Goal: Transaction & Acquisition: Purchase product/service

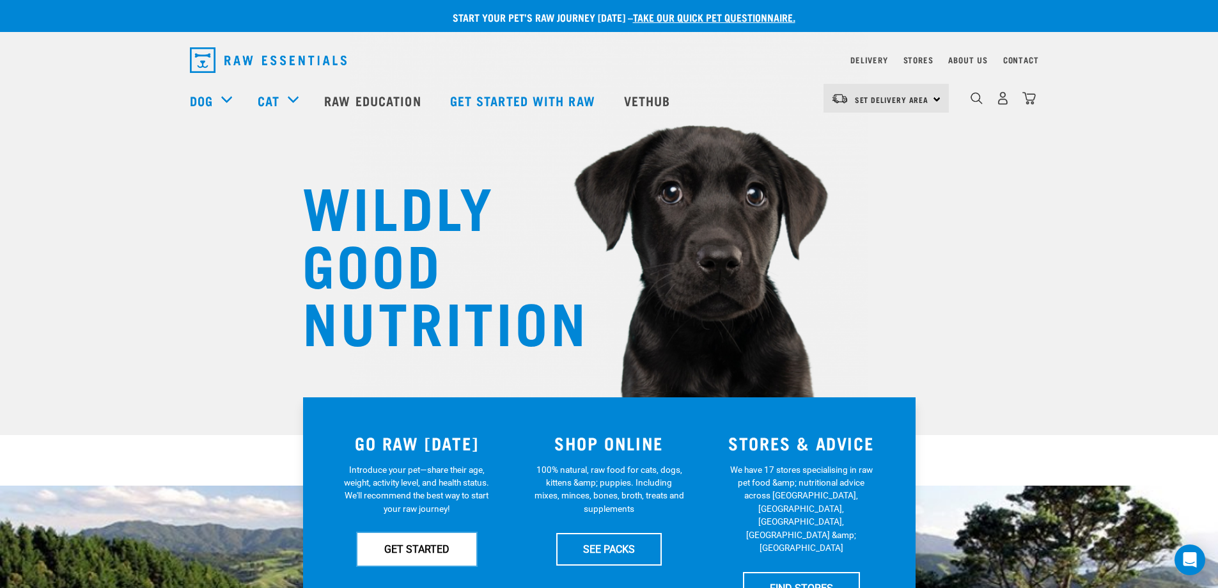
click at [449, 554] on link "GET STARTED" at bounding box center [416, 549] width 119 height 32
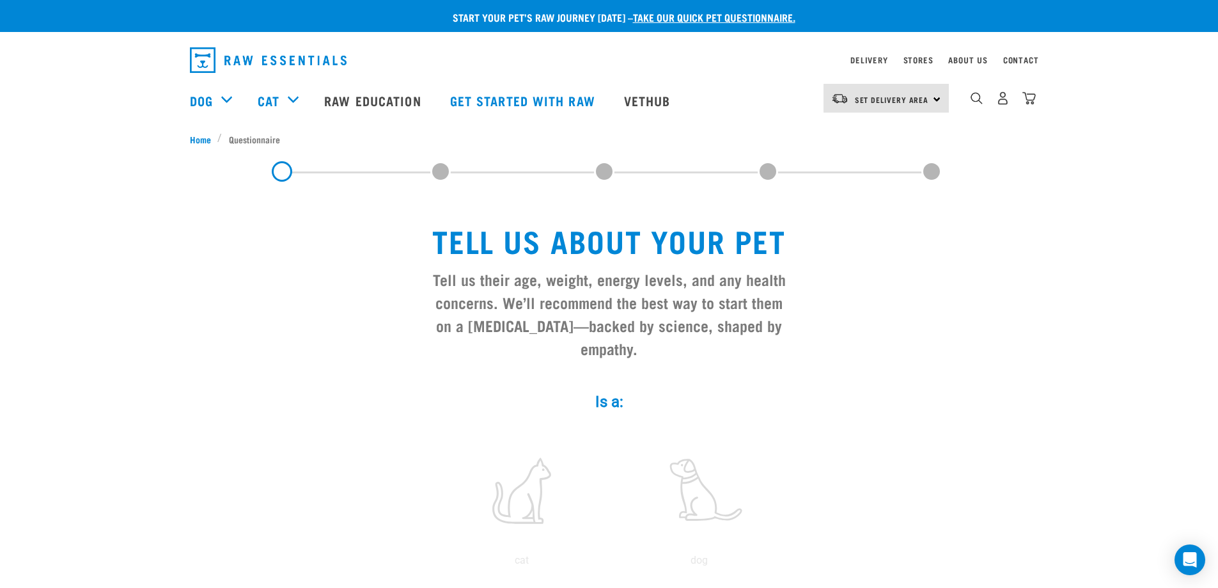
scroll to position [64, 0]
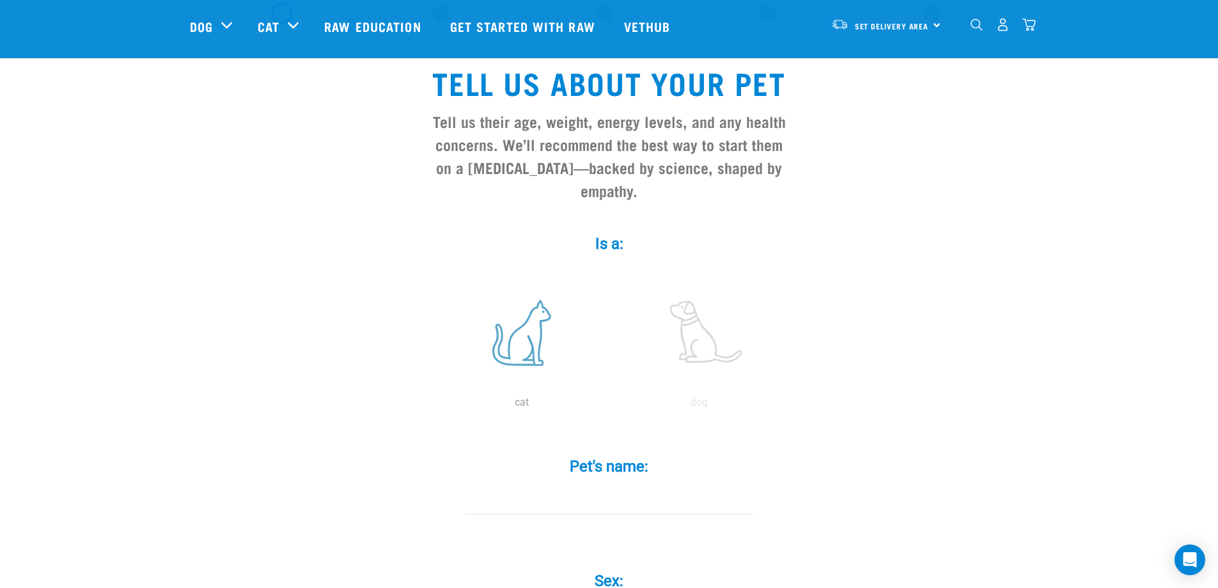
click at [511, 328] on label at bounding box center [521, 332] width 173 height 109
click at [433, 405] on input "radio" at bounding box center [433, 405] width 0 height 0
click at [643, 485] on input "Pet's name: *" at bounding box center [609, 499] width 288 height 29
type input "Miso"
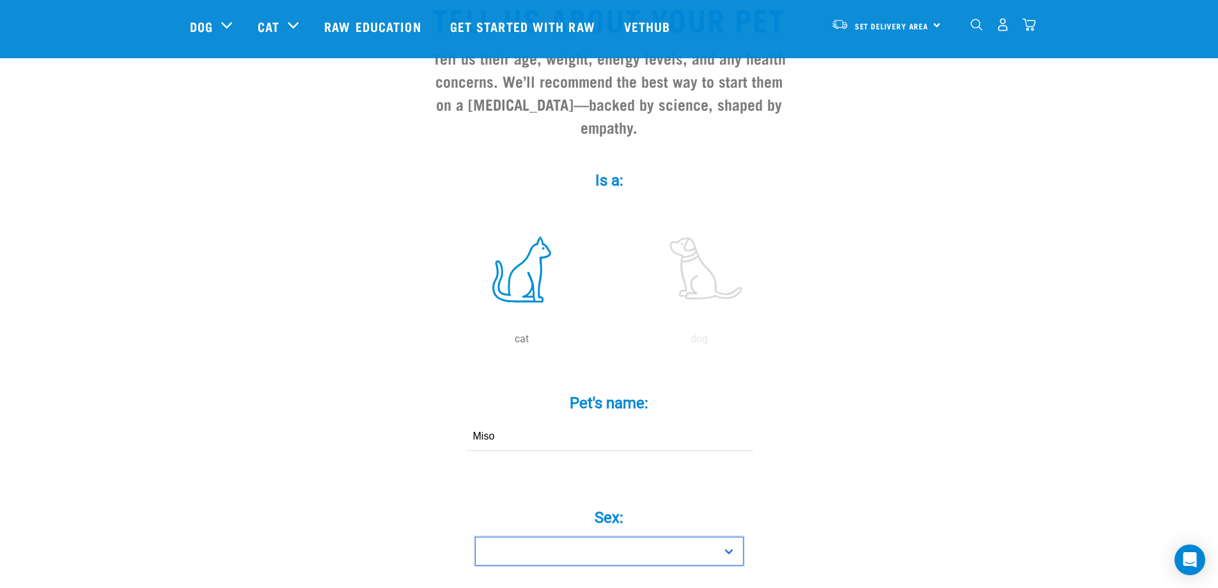
scroll to position [274, 0]
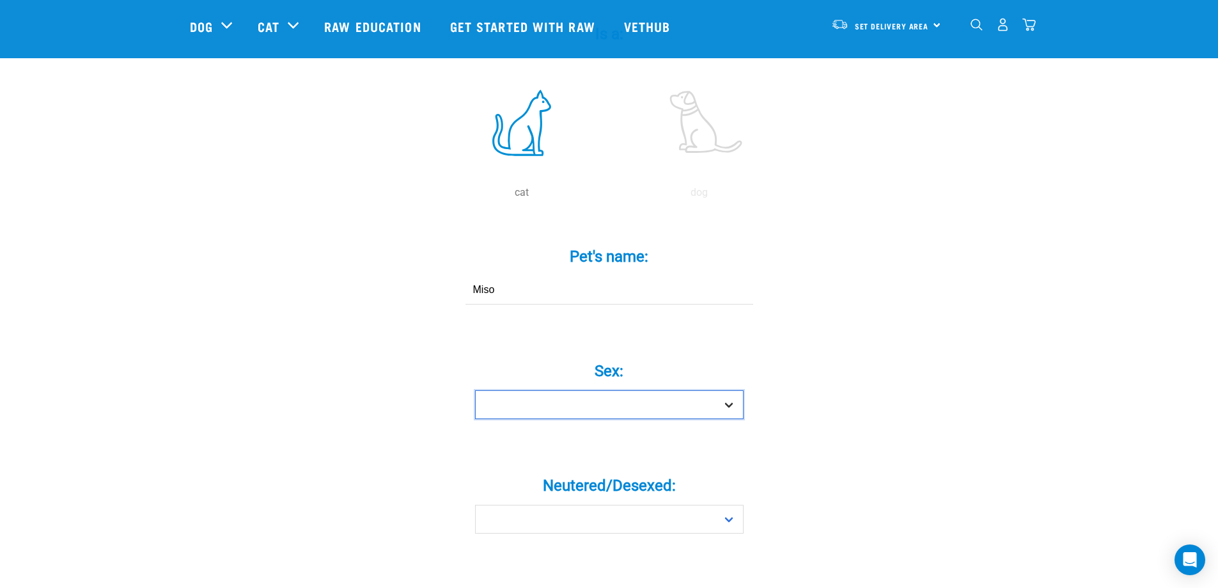
click at [698, 390] on select "Boy Girl" at bounding box center [609, 404] width 269 height 29
select select "boy"
click at [475, 390] on select "Boy Girl" at bounding box center [609, 404] width 269 height 29
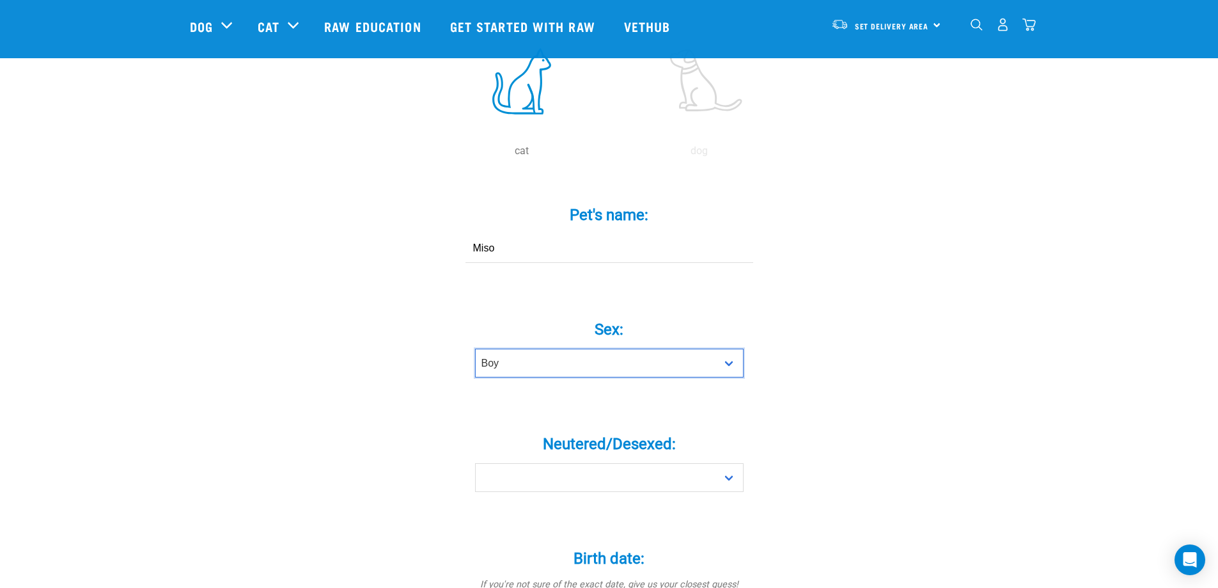
scroll to position [338, 0]
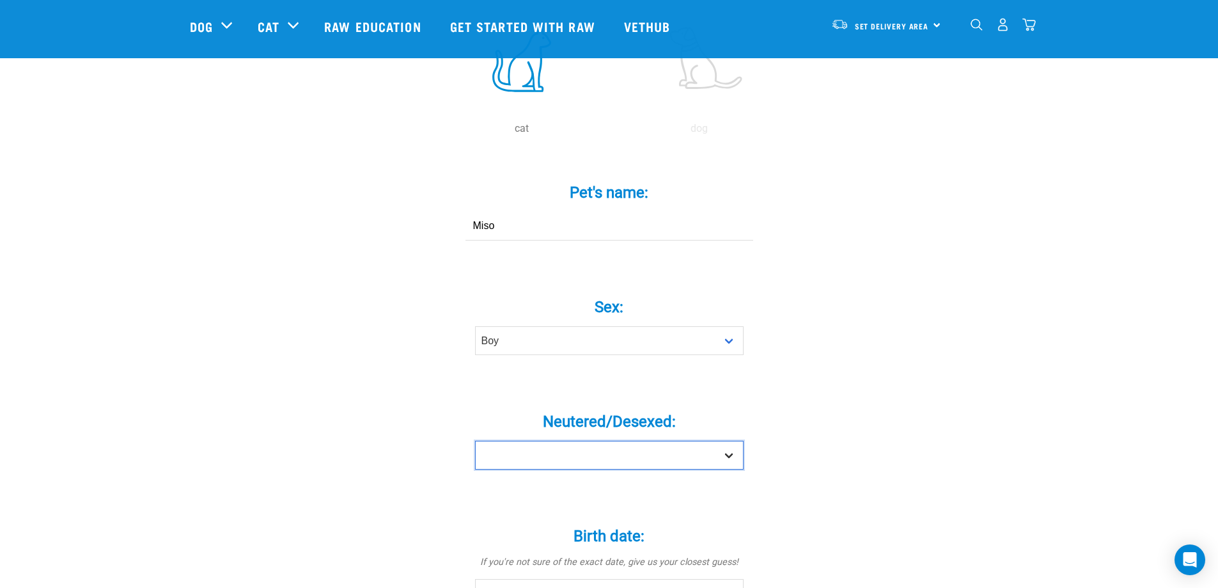
click at [641, 441] on select "Yes No" at bounding box center [609, 455] width 269 height 29
click at [610, 444] on select "Yes No" at bounding box center [609, 455] width 269 height 29
select select "yes"
click at [475, 441] on select "Yes No" at bounding box center [609, 455] width 269 height 29
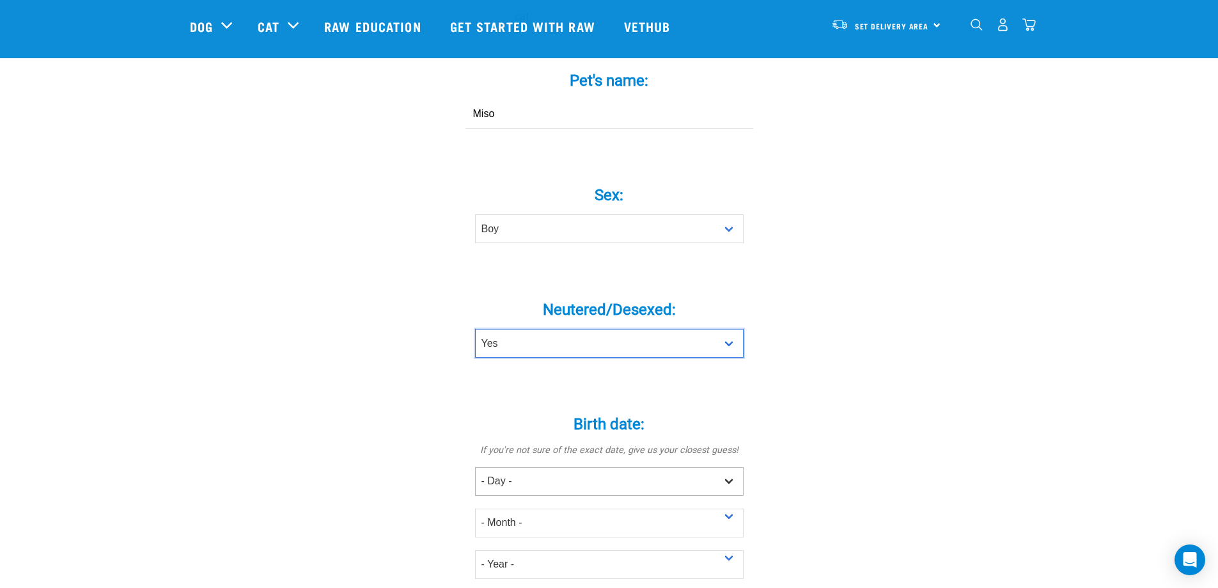
scroll to position [465, 0]
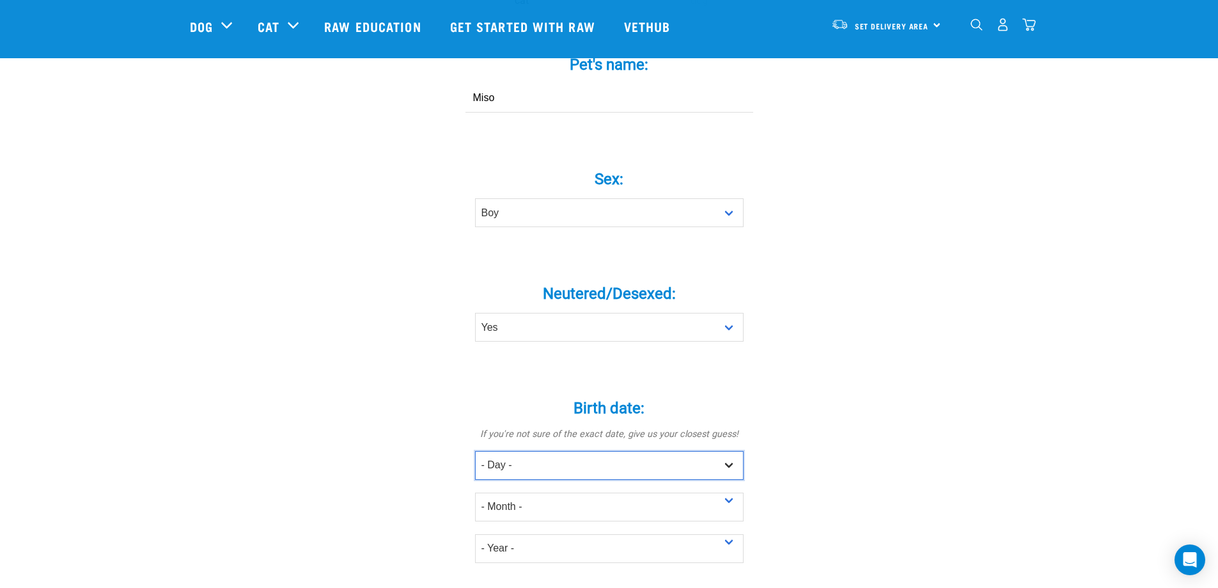
click at [637, 451] on select "- Day - 1 2 3 4 5 6 7 8 9 10 11 12 13 14 15 16 17 18 19 20 21 22 23 24 25 26 27" at bounding box center [609, 465] width 269 height 29
select select "31"
click at [475, 451] on select "- Day - 1 2 3 4 5 6 7 8 9 10 11 12 13 14 15 16 17 18 19 20 21 22 23 24 25 26 27" at bounding box center [609, 465] width 269 height 29
click at [566, 480] on div "- Month - January February March April May June July August September October N…" at bounding box center [609, 501] width 269 height 42
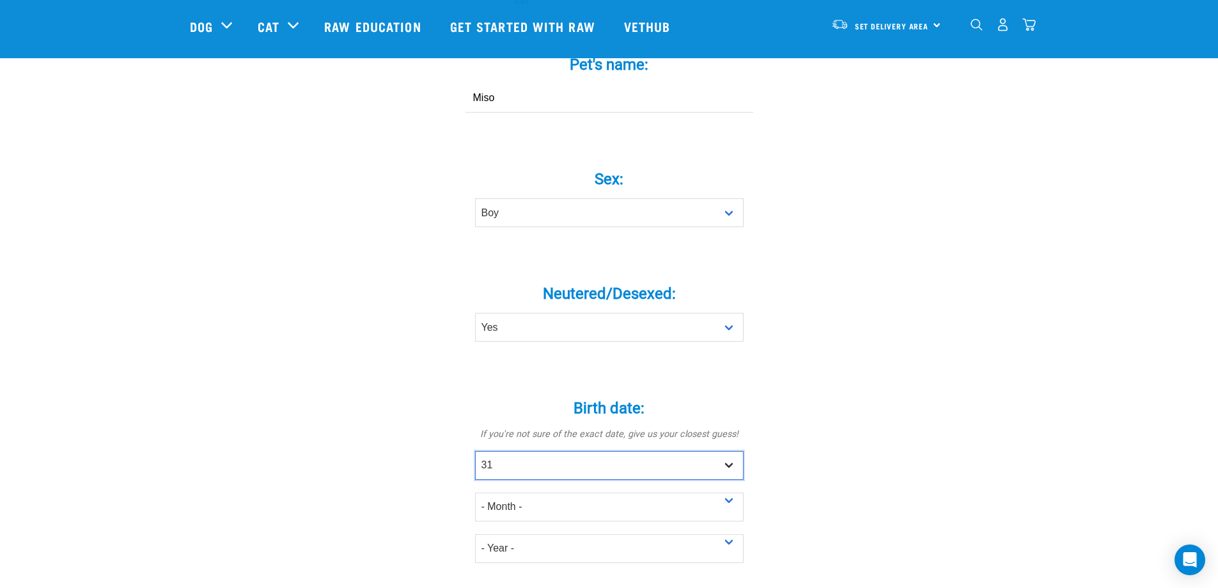
click at [573, 451] on select "- Day - 1 2 3 4 5 6 7 8 9 10 11 12 13 14 15 16 17 18 19 20 21 22 23 24 25 26 27" at bounding box center [609, 465] width 269 height 29
click at [834, 430] on div "Tell us about your pet Tell us their age, weight, energy levels, and any health…" at bounding box center [609, 400] width 839 height 1526
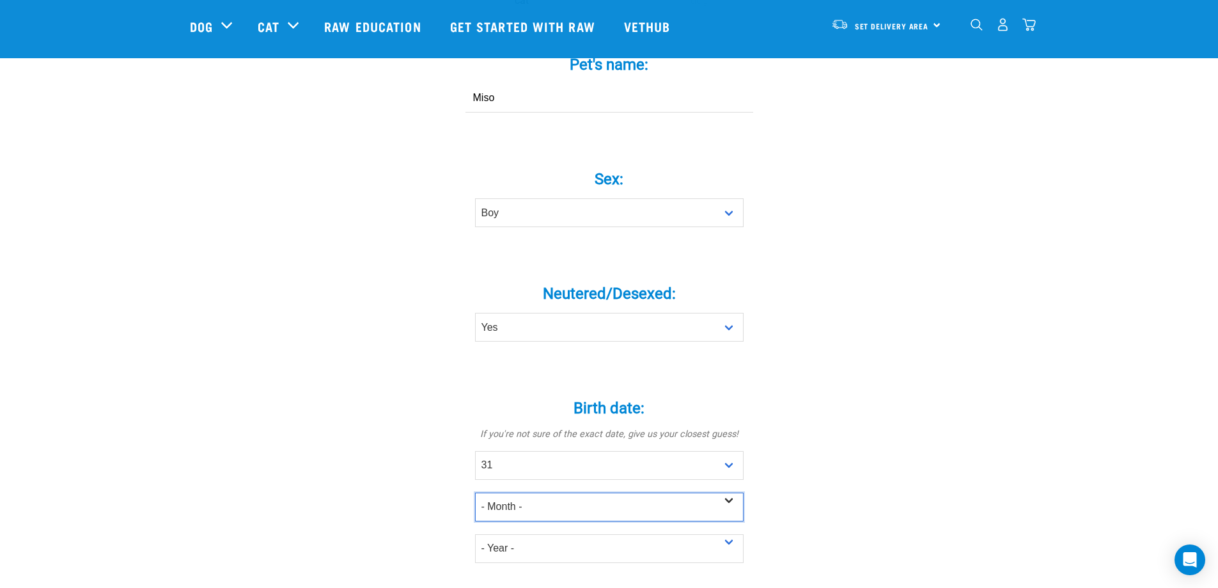
click at [611, 492] on select "- Month - January February March April May June July August September October N…" at bounding box center [609, 506] width 269 height 29
select select "April"
click at [475, 492] on select "- Month - January February March April May June July August September October N…" at bounding box center [609, 506] width 269 height 29
click at [580, 534] on select "- Year - 2025 2024 2023 2022 2021 2020 2019 2018 2017 2016 2015 2014 2013 2012" at bounding box center [609, 548] width 269 height 29
select select "2022"
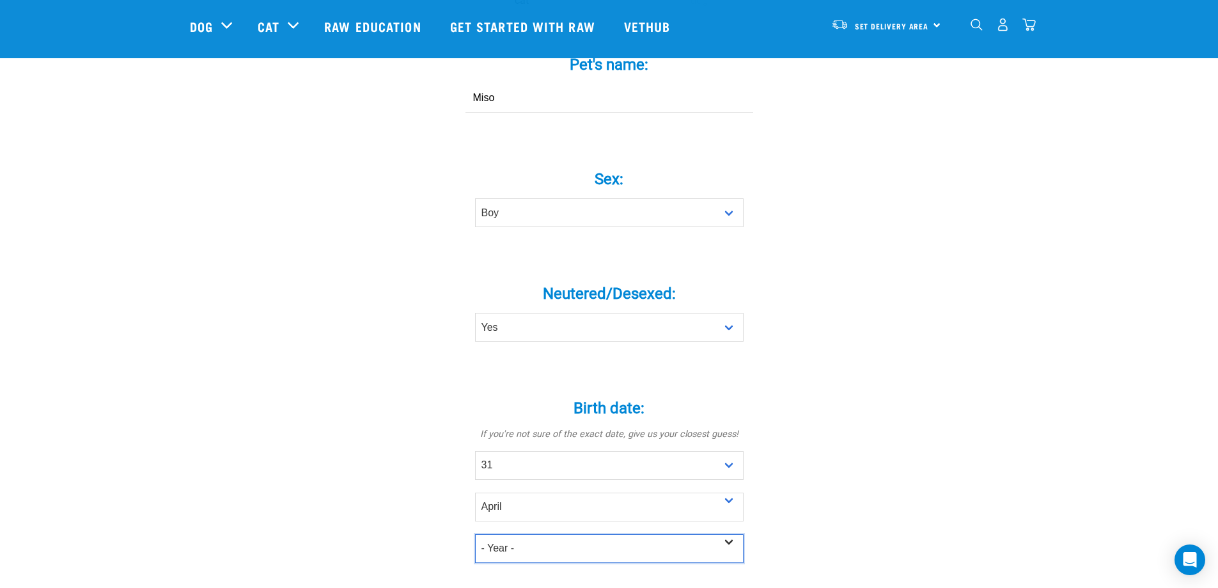
click at [475, 534] on select "- Year - 2025 2024 2023 2022 2021 2020 2019 2018 2017 2016 2015 2014 2013 2012" at bounding box center [609, 548] width 269 height 29
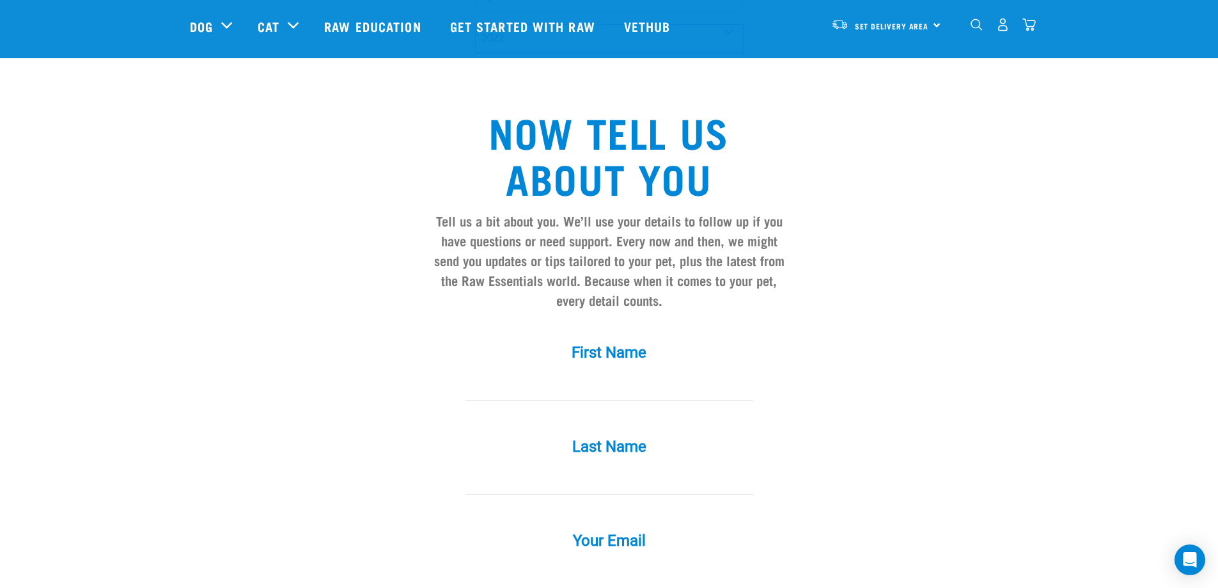
scroll to position [977, 0]
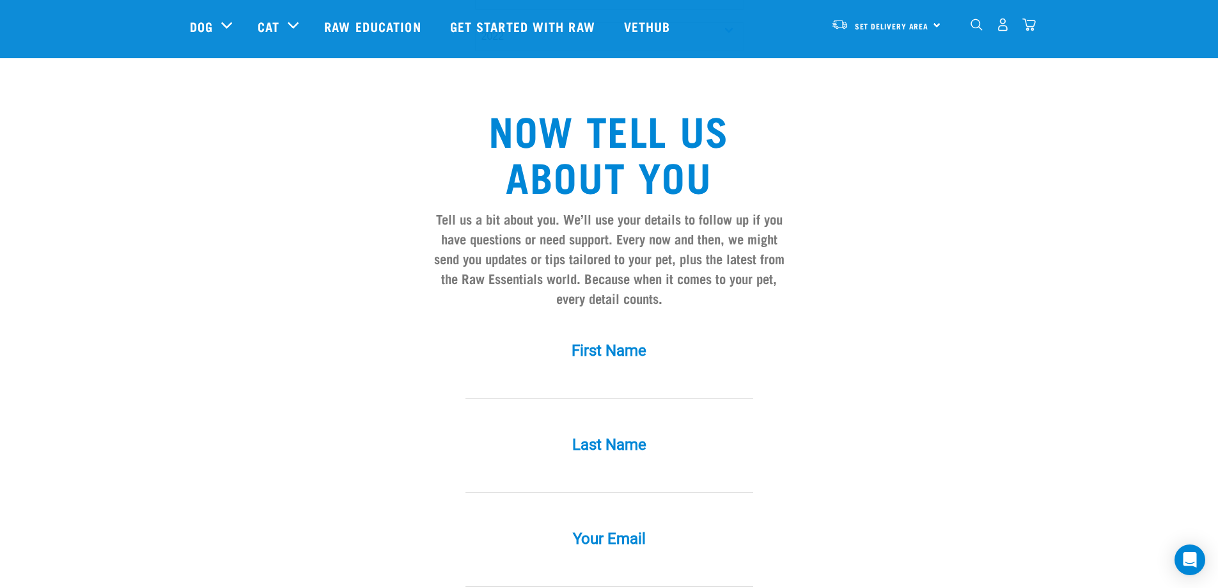
click at [683, 370] on input "First Name *" at bounding box center [609, 384] width 288 height 29
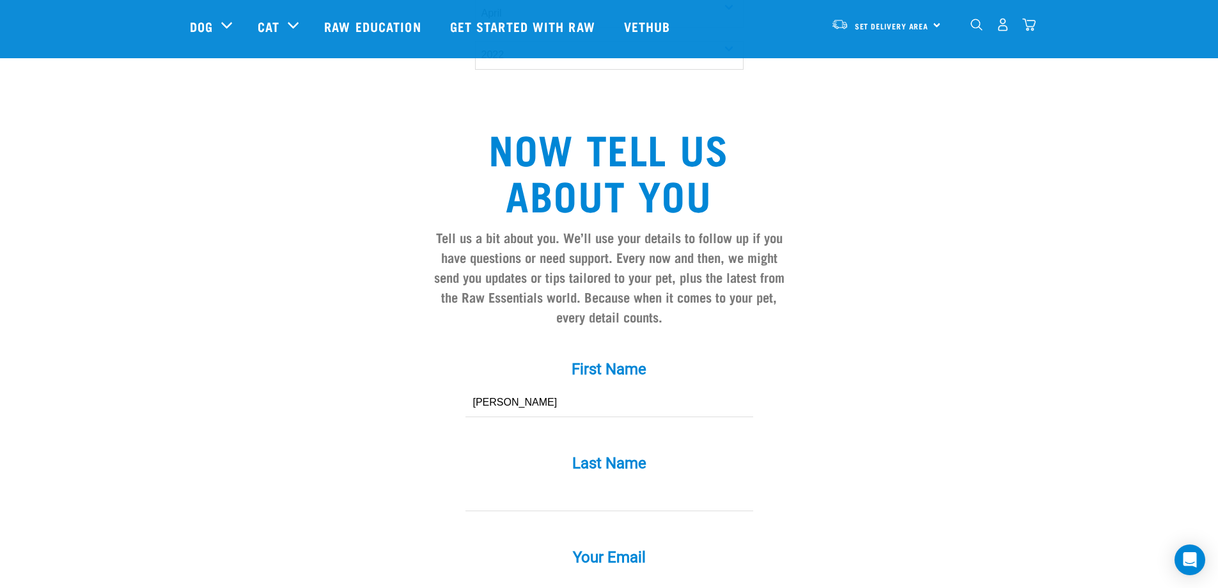
scroll to position [959, 0]
type input "Charlie"
click at [594, 481] on input "Last Name *" at bounding box center [609, 495] width 288 height 29
type input "Bell"
type input "chbell2002@gmail.com"
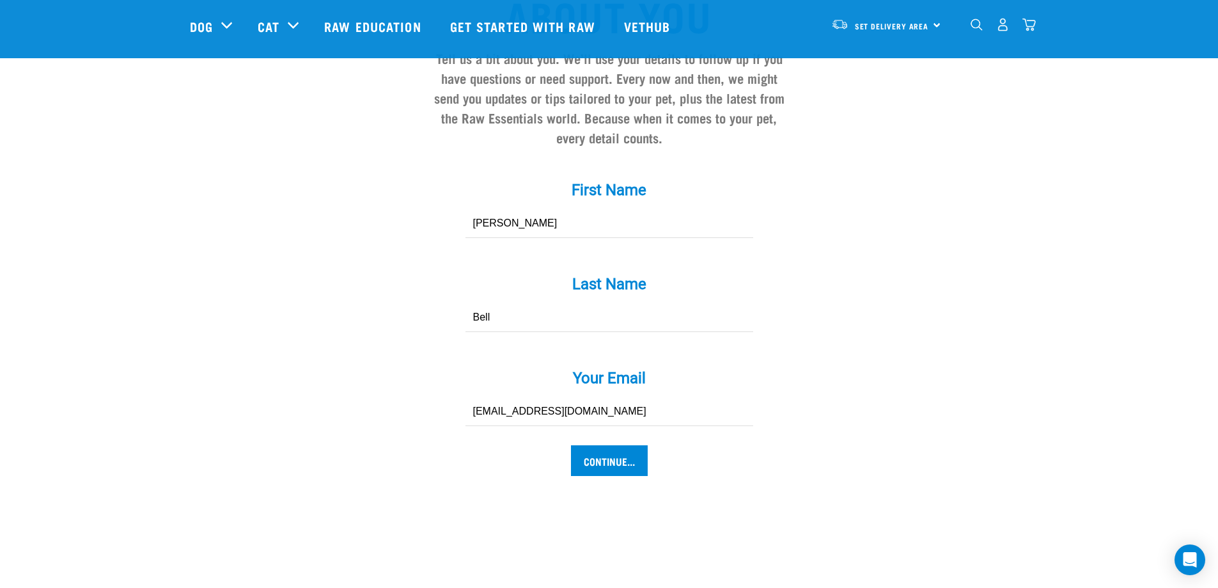
scroll to position [1151, 0]
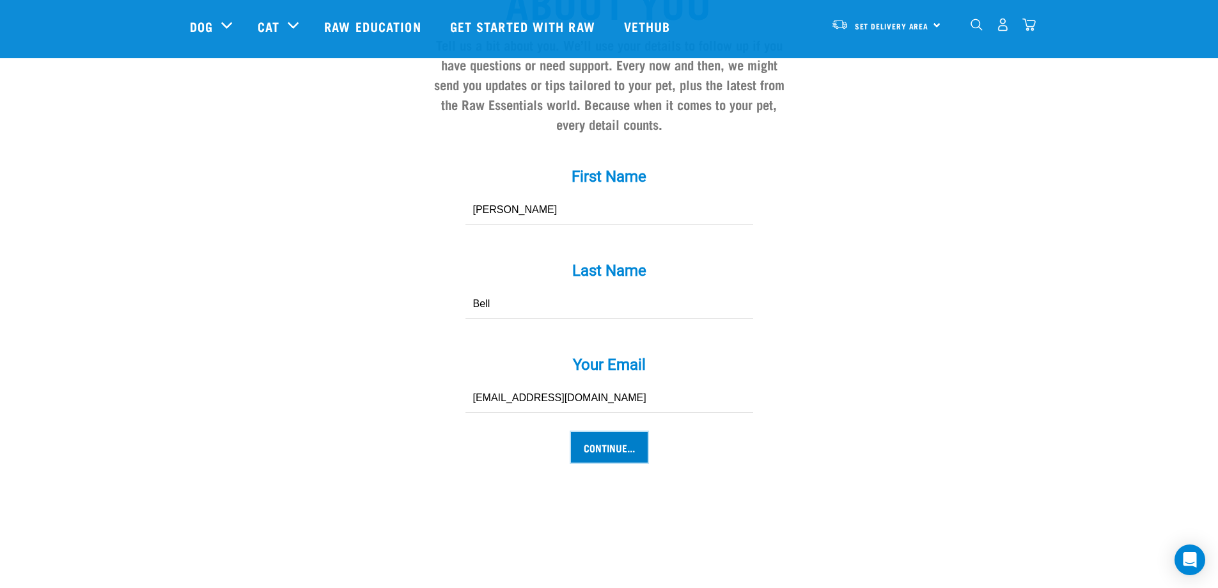
click at [622, 432] on input "Continue..." at bounding box center [609, 447] width 77 height 31
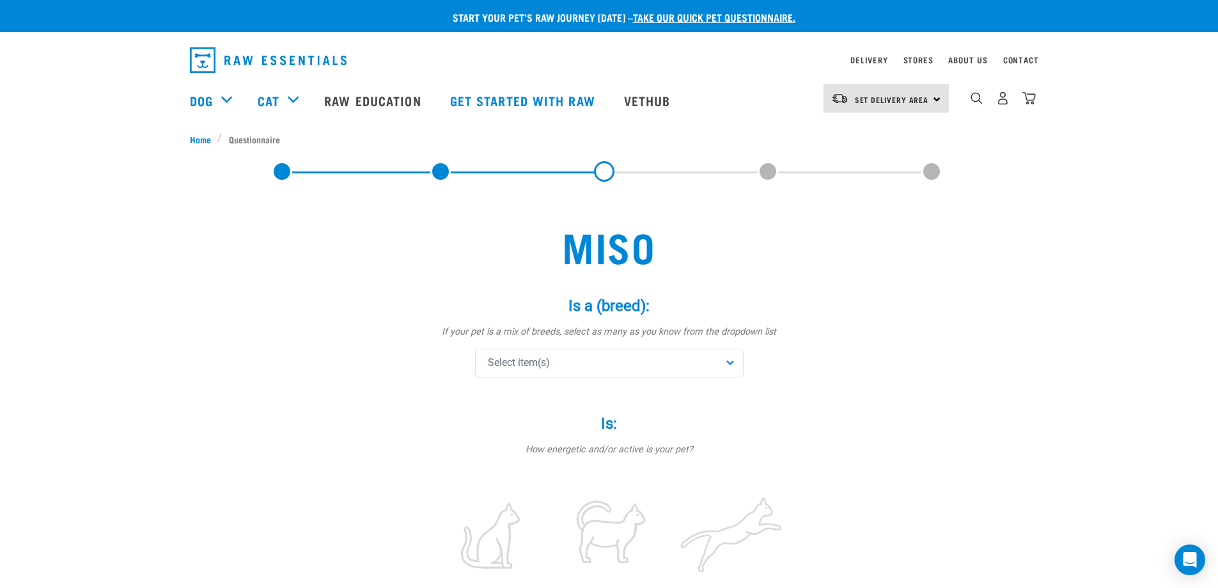
click at [565, 361] on div "Select item(s)" at bounding box center [609, 362] width 269 height 29
click at [564, 386] on input "text" at bounding box center [609, 398] width 262 height 29
type input "domes"
click at [560, 432] on span "Domestic Shorthair" at bounding box center [619, 425] width 228 height 13
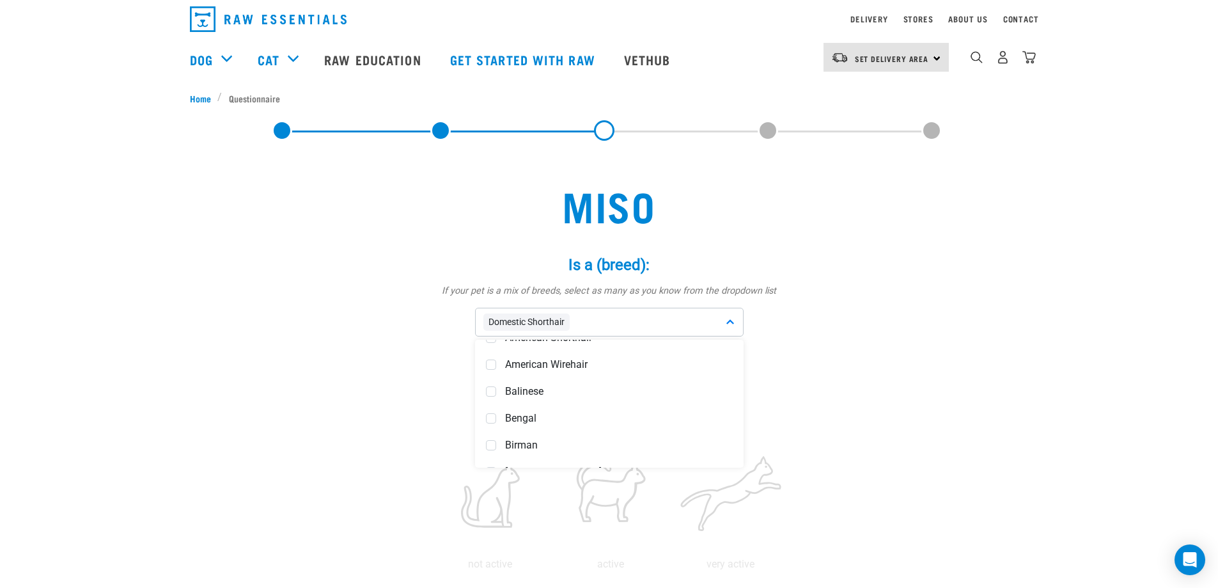
scroll to position [64, 0]
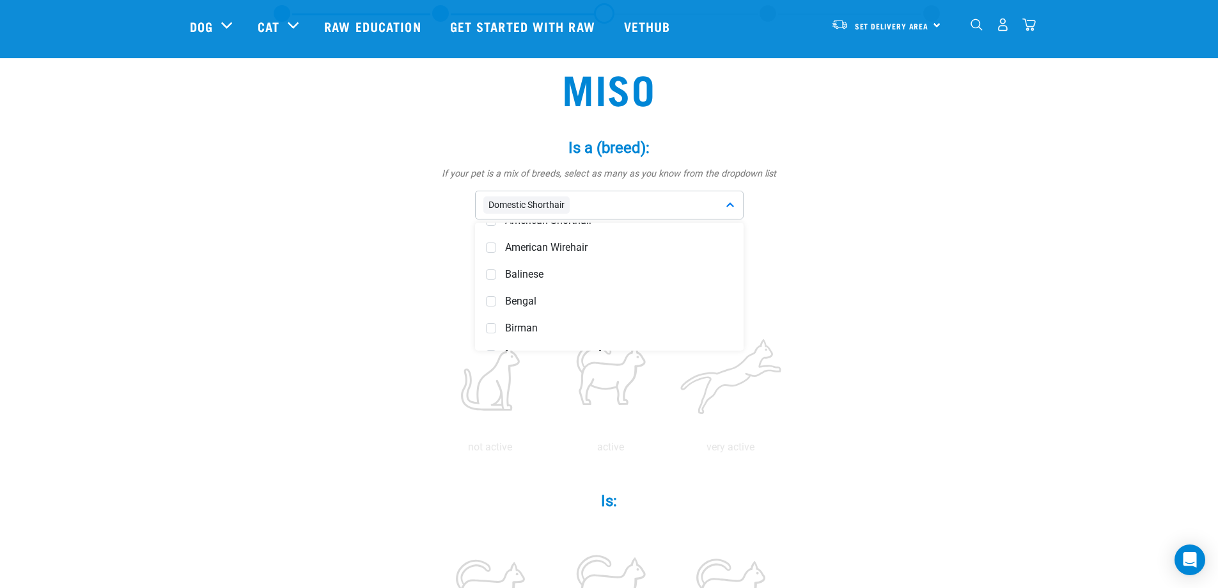
click at [794, 394] on div "not active active very active" at bounding box center [610, 381] width 384 height 147
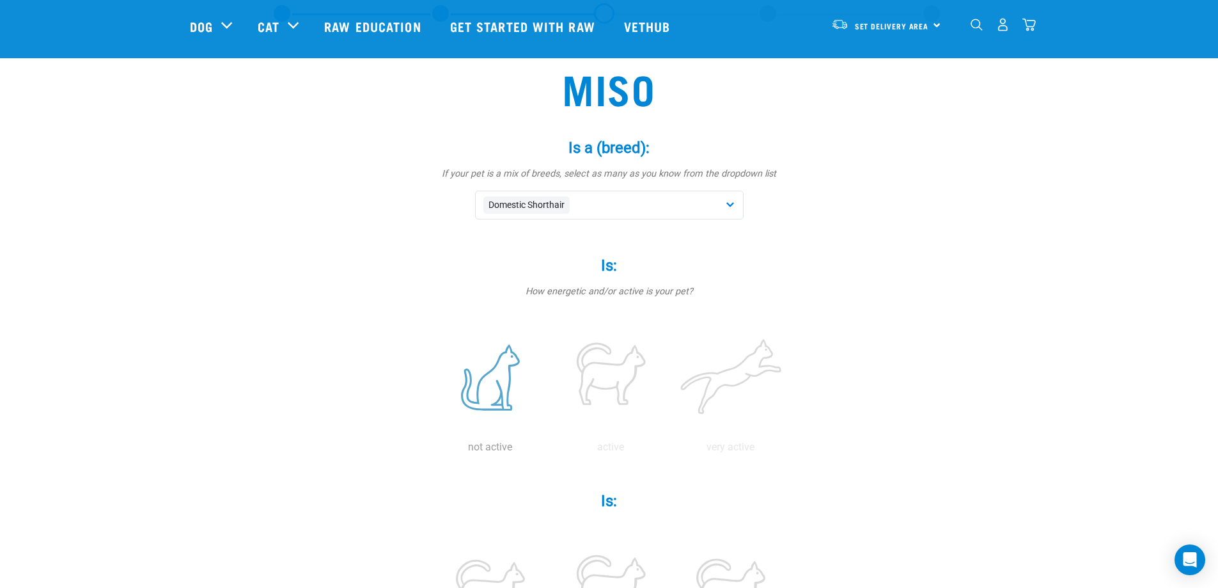
click at [529, 386] on label at bounding box center [490, 377] width 115 height 109
click at [430, 450] on input "radio" at bounding box center [430, 450] width 0 height 0
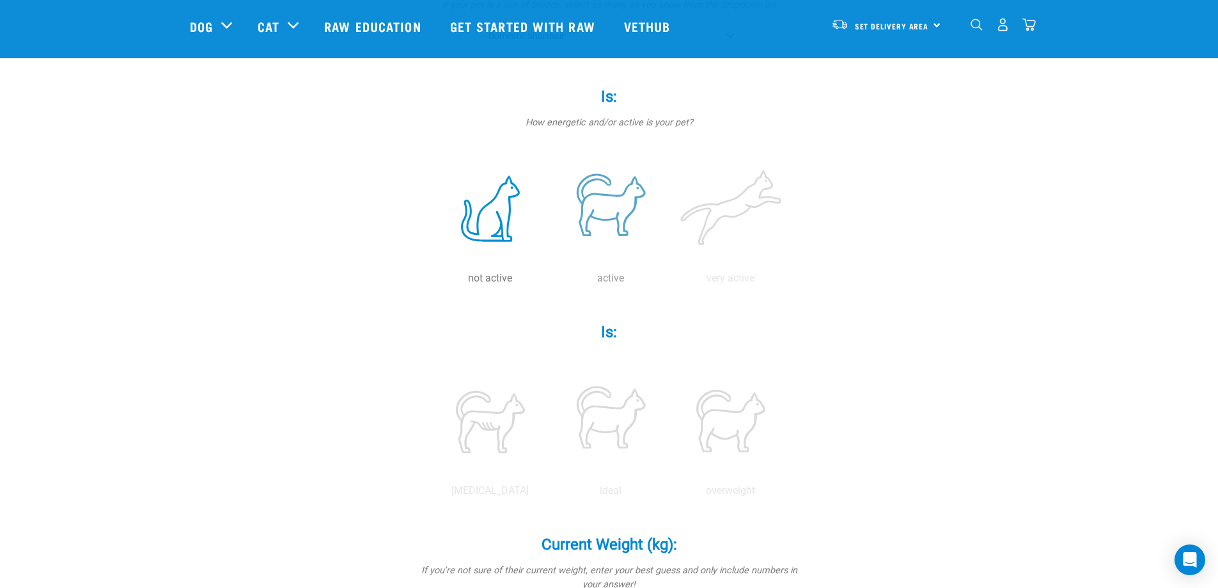
scroll to position [256, 0]
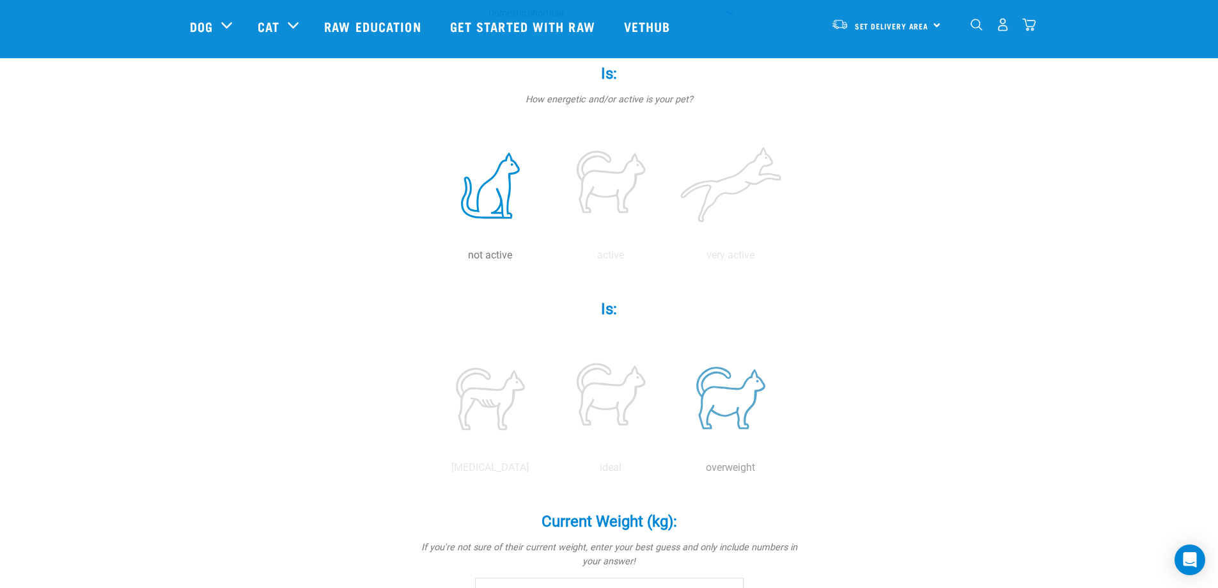
click at [737, 397] on label at bounding box center [730, 397] width 115 height 109
click at [671, 471] on input "radio" at bounding box center [671, 471] width 0 height 0
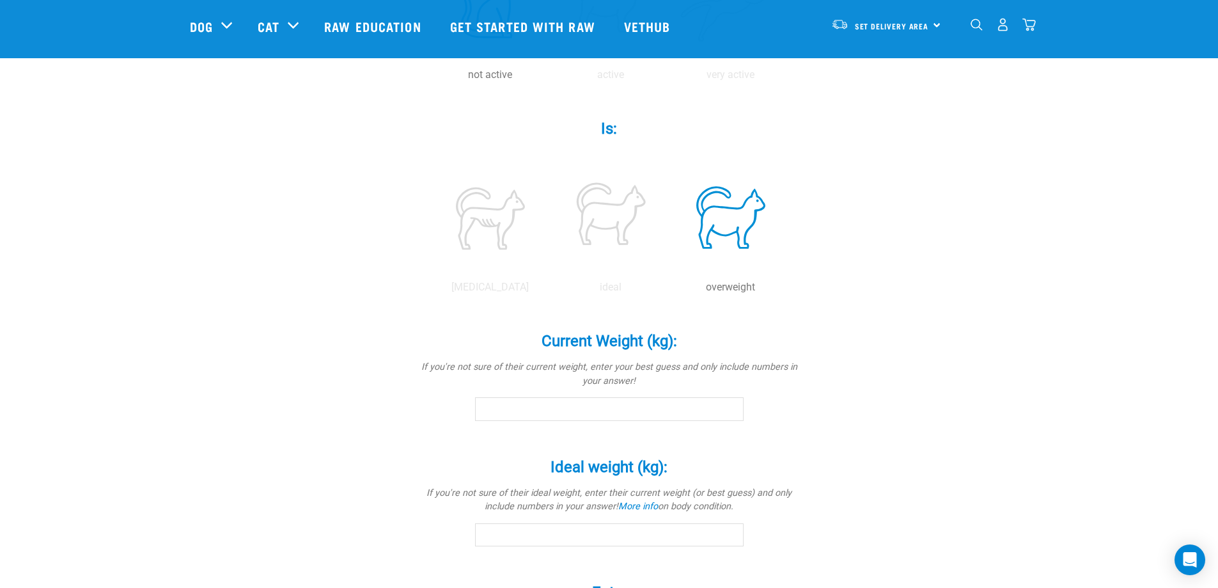
scroll to position [448, 0]
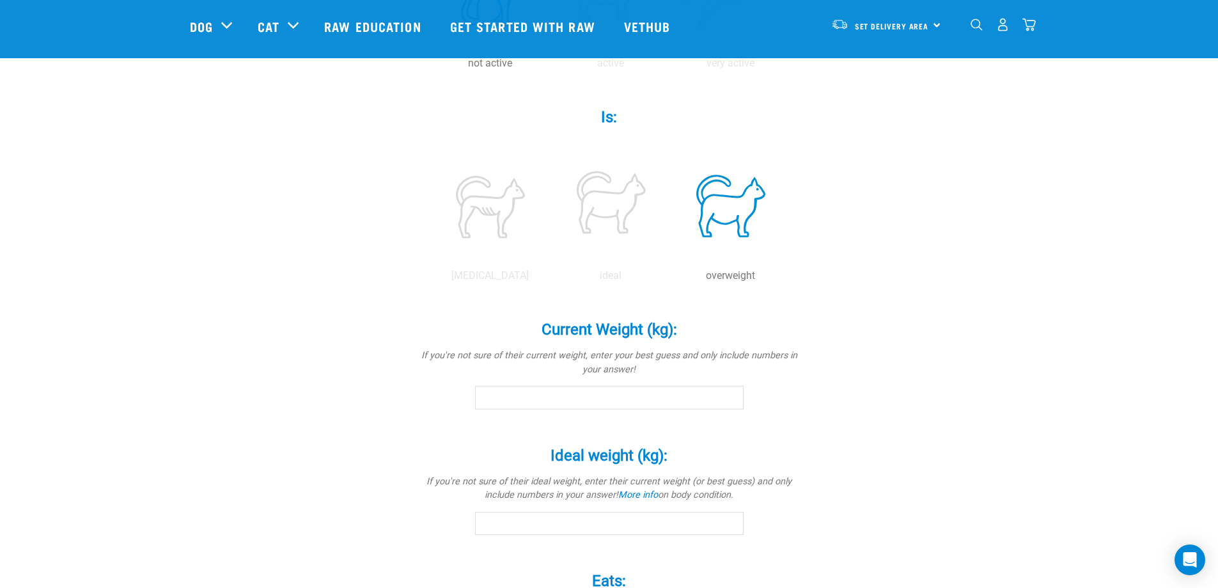
click at [646, 403] on input "Current Weight (kg): *" at bounding box center [609, 397] width 269 height 23
type input "6.5"
click at [586, 510] on div "Ideal weight (kg): * If you're not sure of their ideal weight, enter their curr…" at bounding box center [610, 481] width 384 height 107
click at [582, 514] on input "Ideal weight (kg): *" at bounding box center [609, 522] width 269 height 23
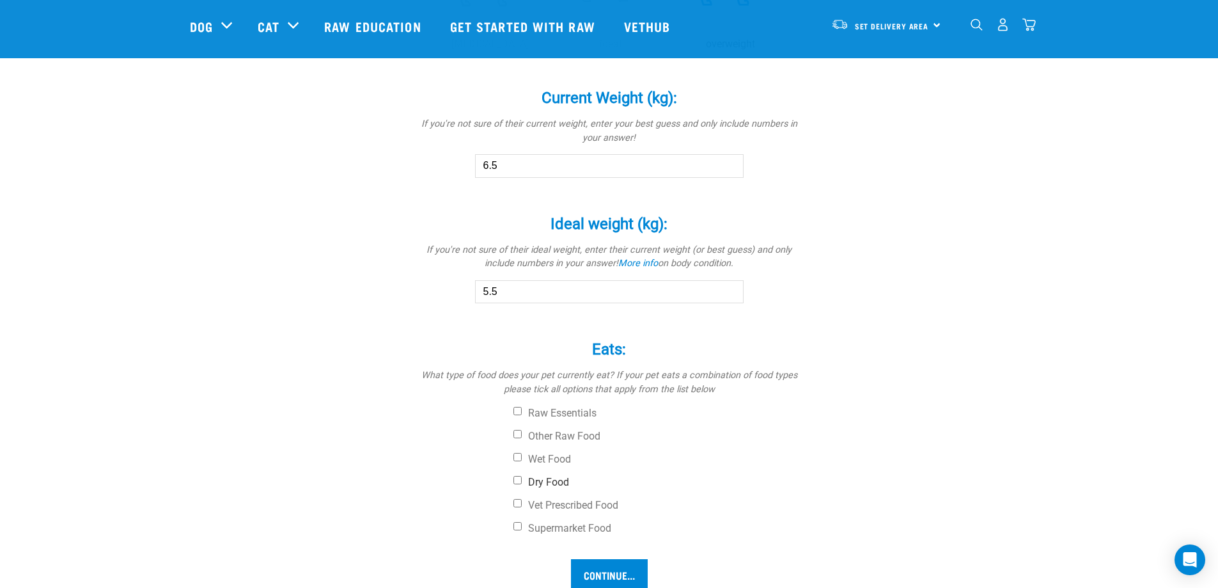
scroll to position [703, 0]
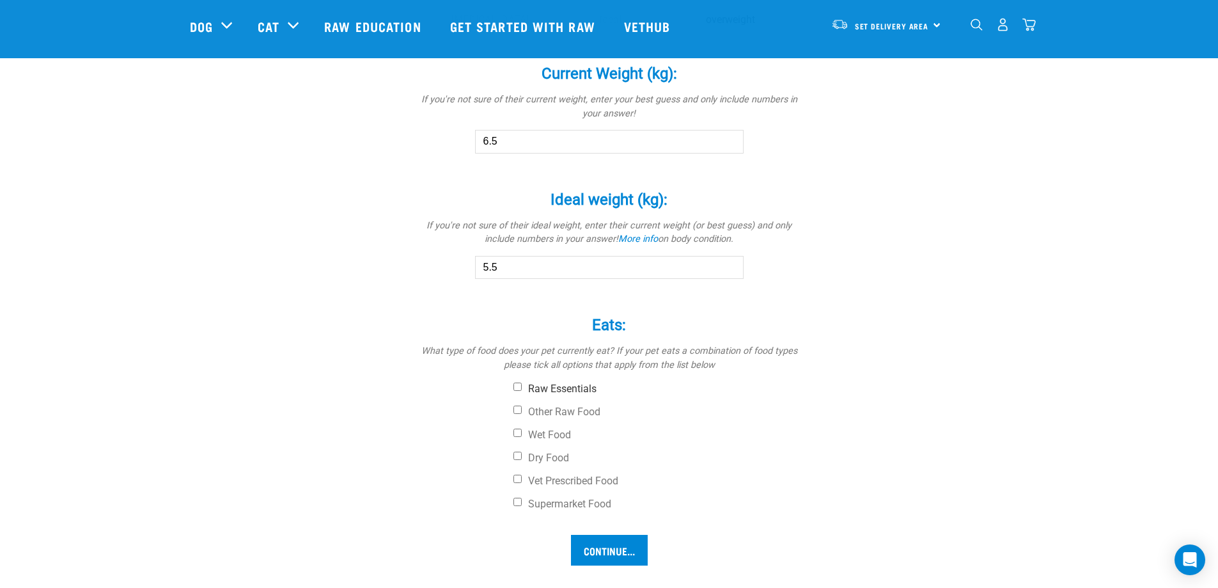
type input "5.5"
click at [595, 387] on label "Raw Essentials" at bounding box center [657, 388] width 288 height 13
click at [522, 387] on input "Raw Essentials" at bounding box center [517, 386] width 8 height 8
checkbox input "true"
click at [560, 446] on div "Raw Essentials Other Raw Food Wet Food Dry Food Vet Prescribed Food Supermarket…" at bounding box center [610, 446] width 384 height 128
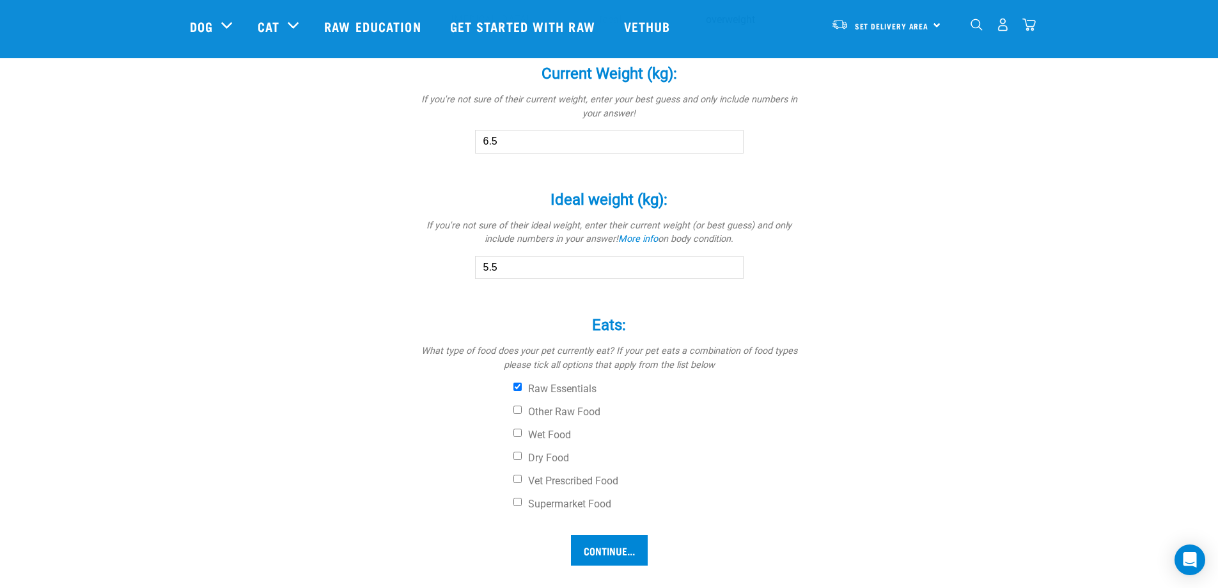
click at [560, 448] on div "Raw Essentials Other Raw Food Wet Food Dry Food Vet Prescribed Food Supermarket…" at bounding box center [610, 446] width 384 height 128
click at [543, 457] on label "Dry Food" at bounding box center [657, 457] width 288 height 13
click at [522, 457] on input "Dry Food" at bounding box center [517, 455] width 8 height 8
checkbox input "true"
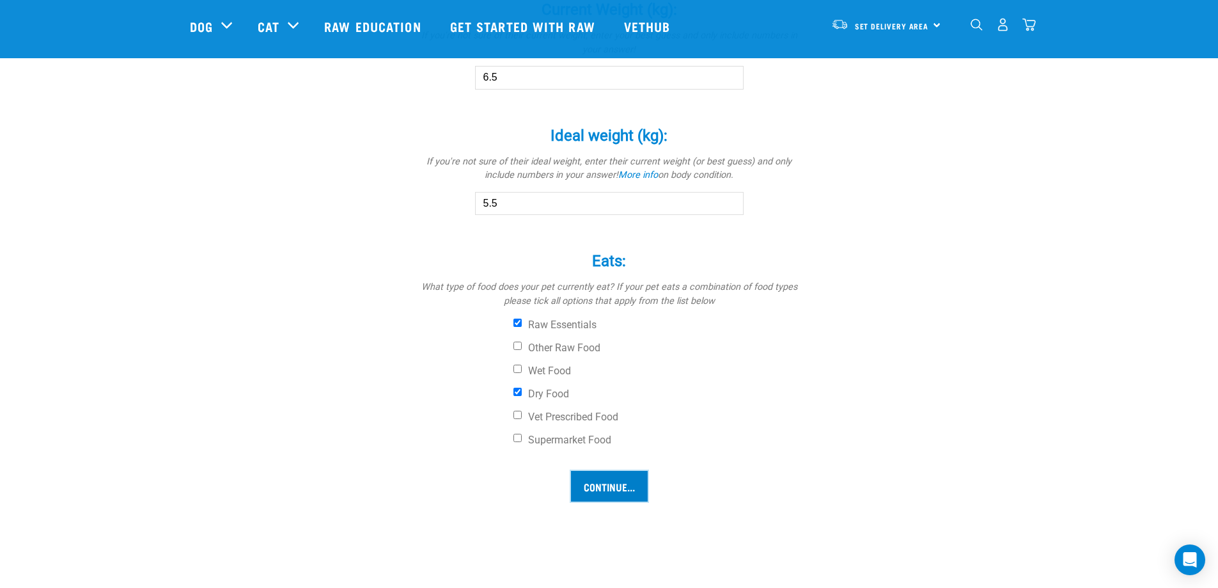
click at [608, 481] on input "Continue..." at bounding box center [609, 486] width 77 height 31
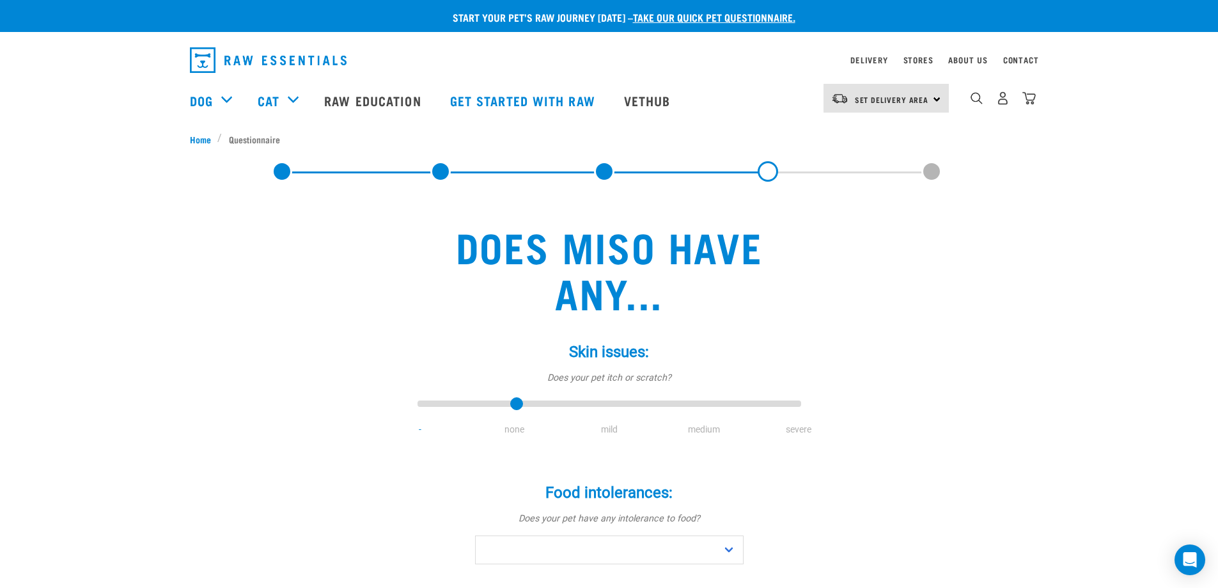
drag, startPoint x: 426, startPoint y: 404, endPoint x: 506, endPoint y: 406, distance: 79.9
type input "1"
click at [506, 406] on input "range" at bounding box center [610, 404] width 384 height 18
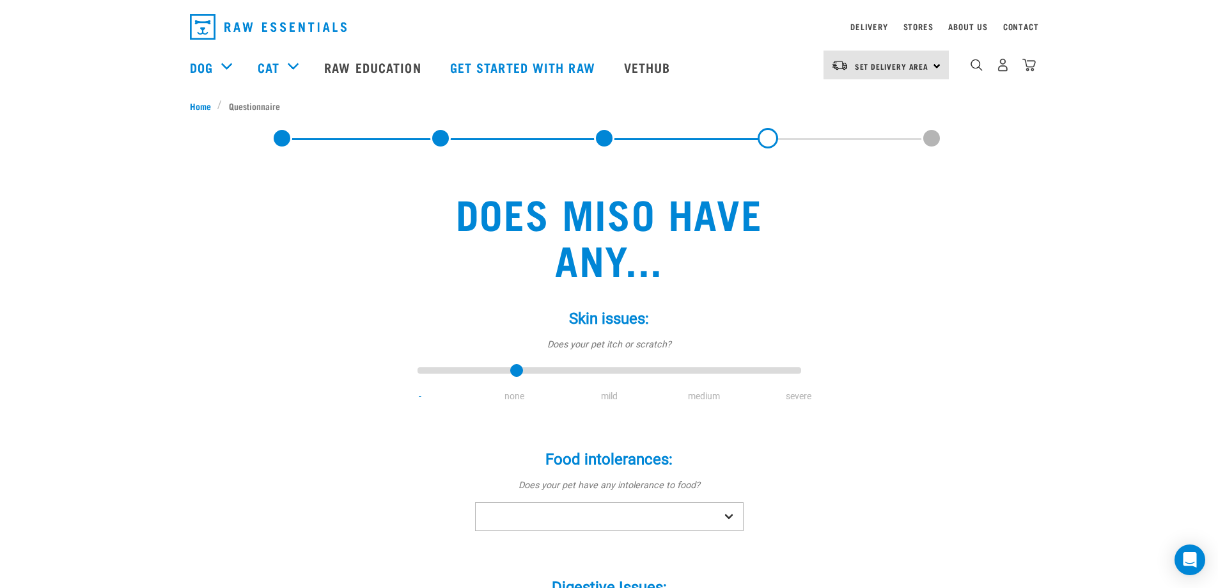
scroll to position [64, 0]
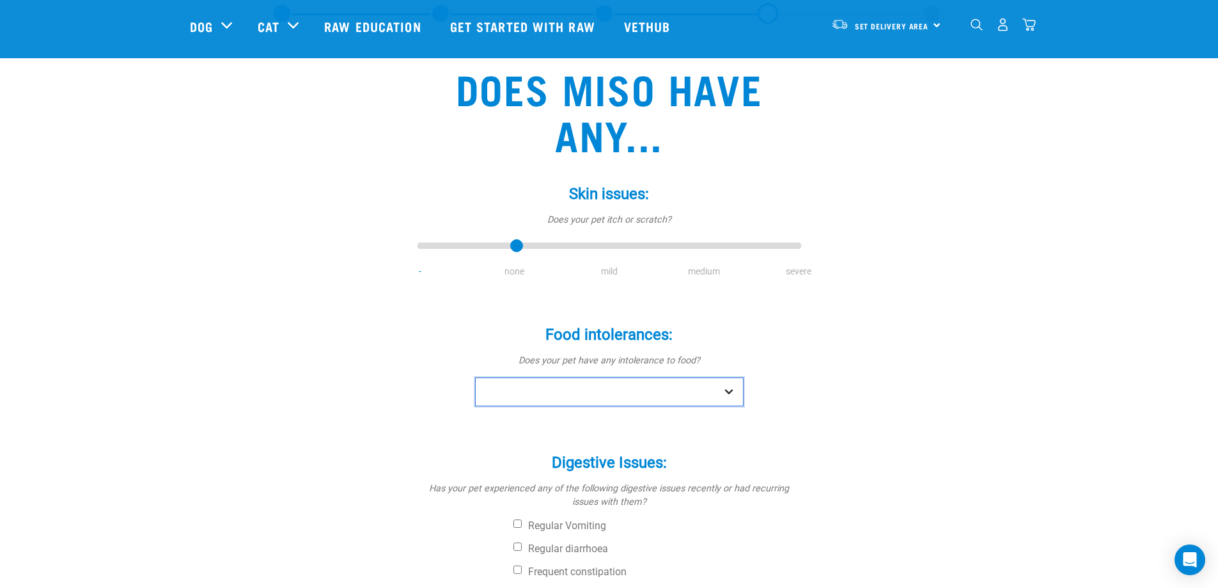
click at [601, 387] on select "No Yes" at bounding box center [609, 391] width 269 height 29
select select "no"
click at [475, 377] on select "No Yes" at bounding box center [609, 391] width 269 height 29
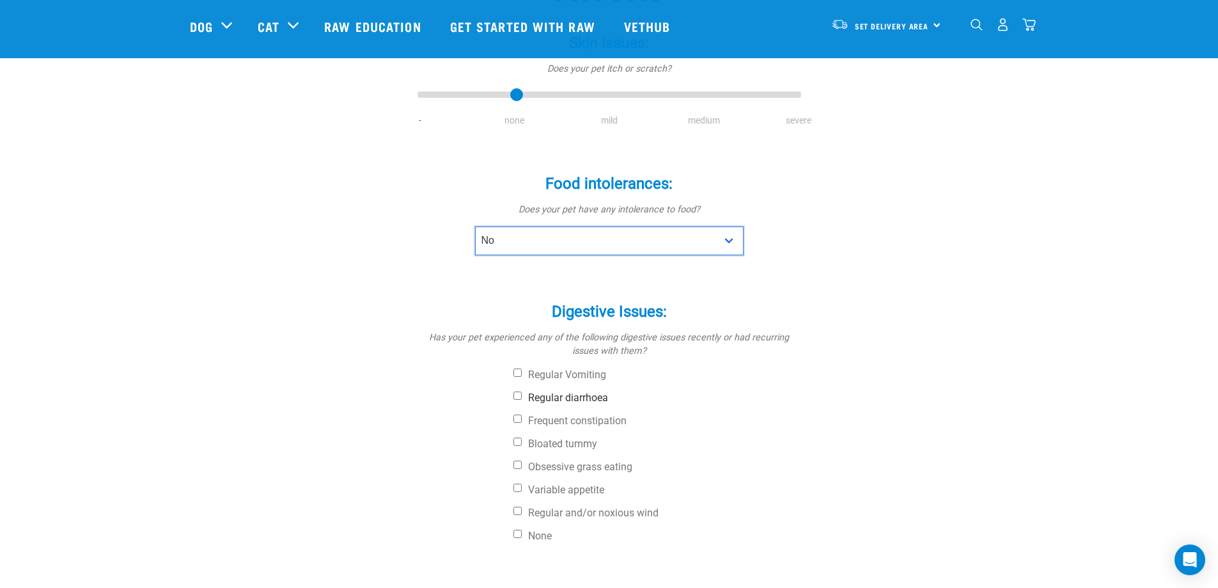
scroll to position [256, 0]
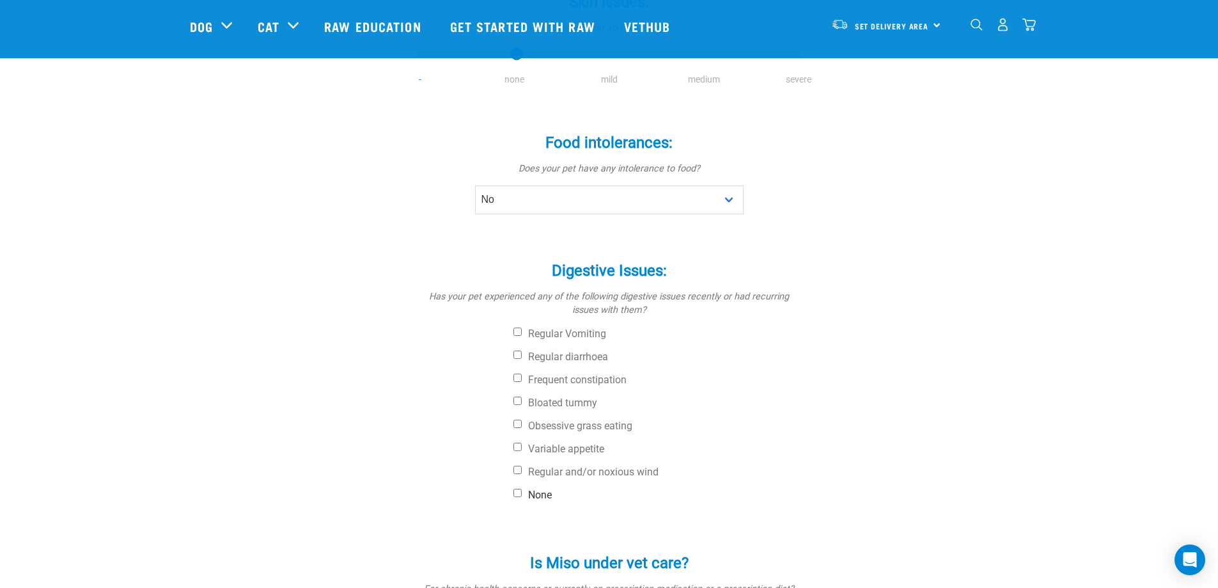
click at [547, 494] on label "None" at bounding box center [657, 494] width 288 height 13
click at [522, 494] on input "None" at bounding box center [517, 492] width 8 height 8
checkbox input "true"
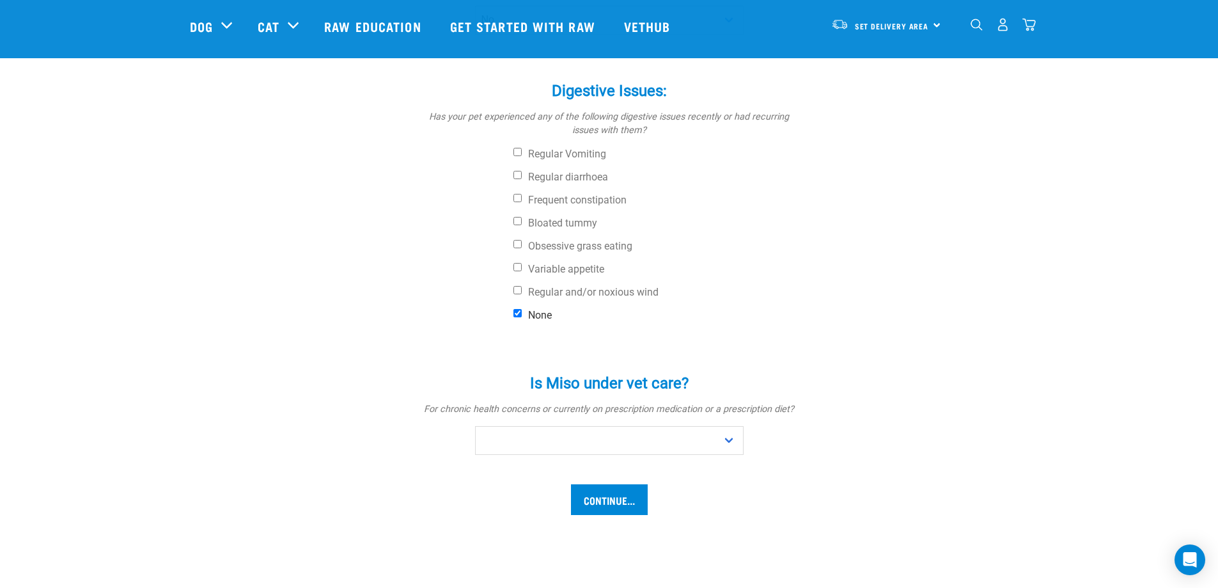
scroll to position [448, 0]
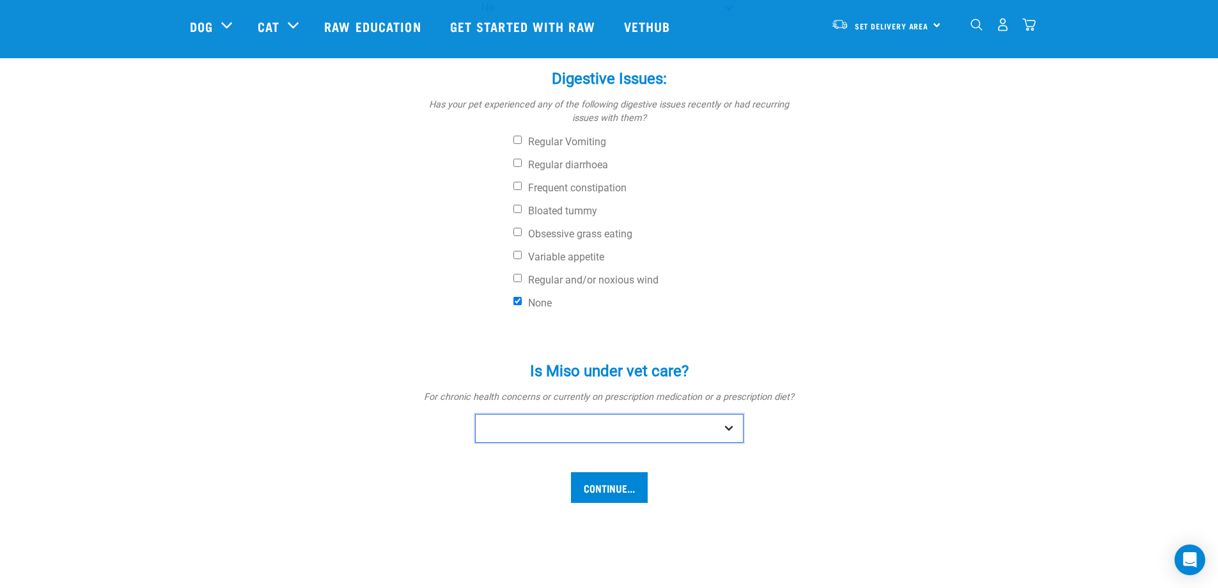
click at [575, 414] on select "No Yes" at bounding box center [609, 428] width 269 height 29
select select "no"
click at [475, 414] on select "No Yes" at bounding box center [609, 428] width 269 height 29
click at [611, 495] on input "Continue..." at bounding box center [609, 487] width 77 height 31
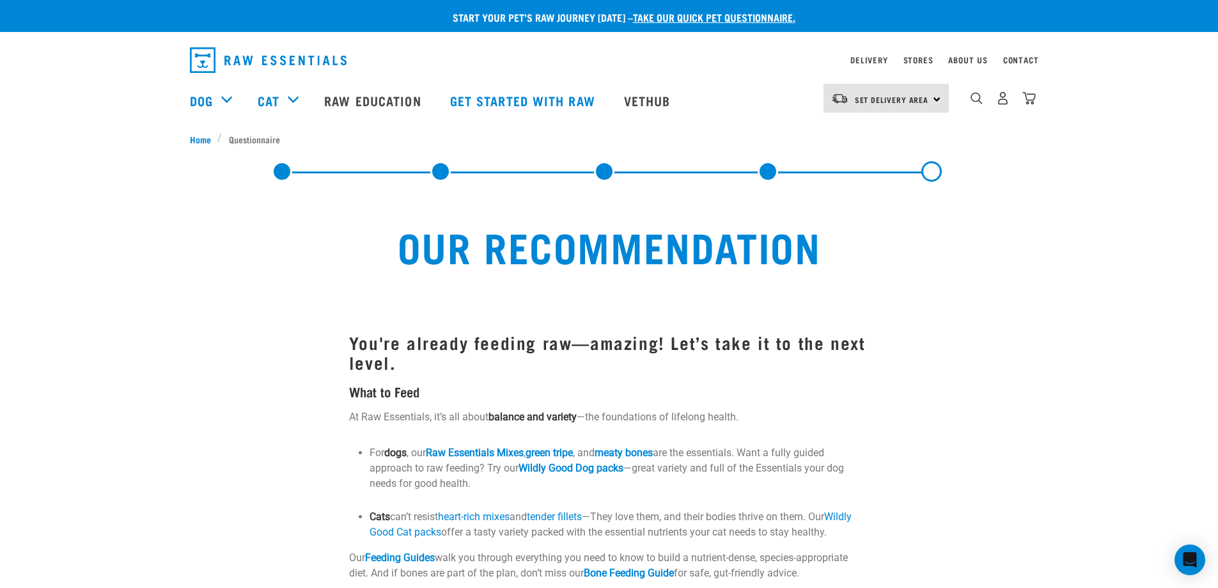
scroll to position [64, 0]
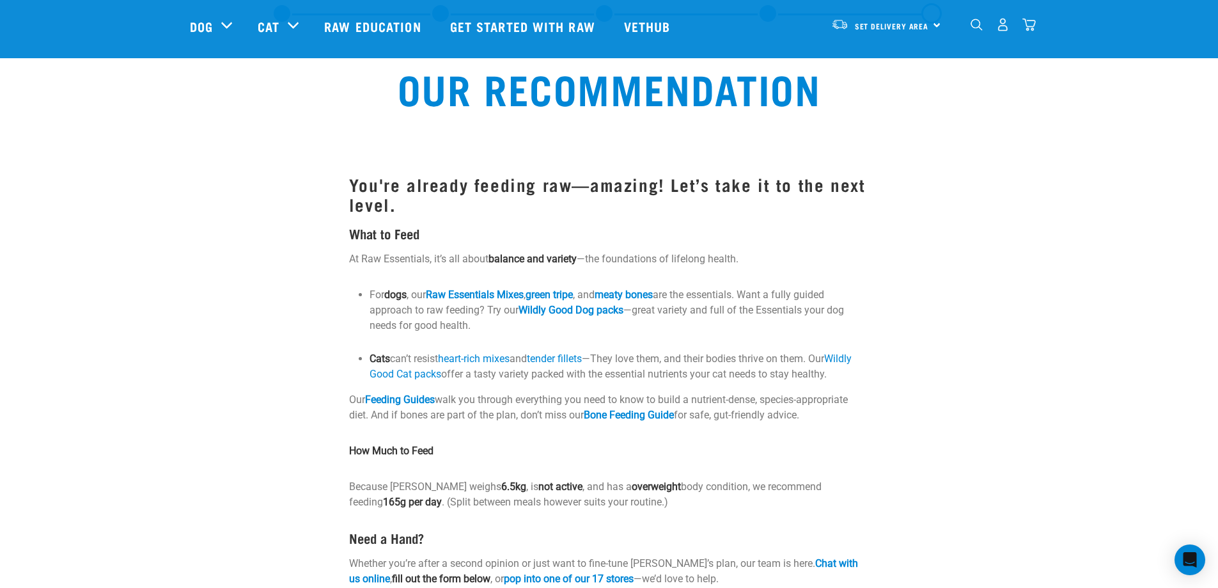
drag, startPoint x: 609, startPoint y: 357, endPoint x: 871, endPoint y: 372, distance: 263.2
click at [871, 372] on div "You're already feeding raw—amazing! Let’s take it to the next level. What to Fe…" at bounding box center [608, 458] width 535 height 691
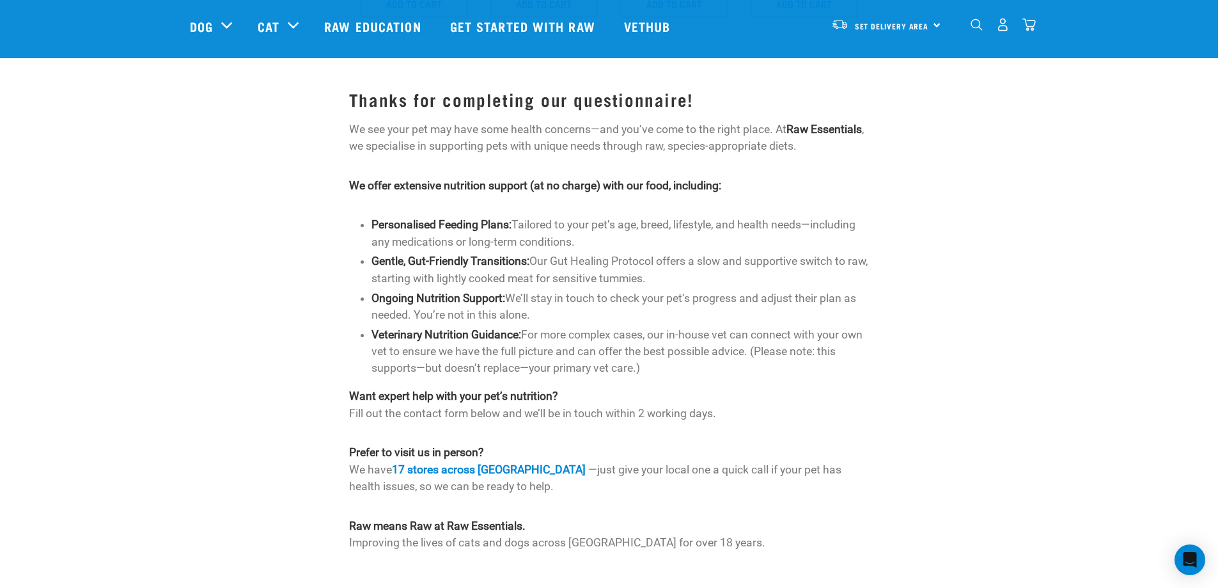
scroll to position [1151, 0]
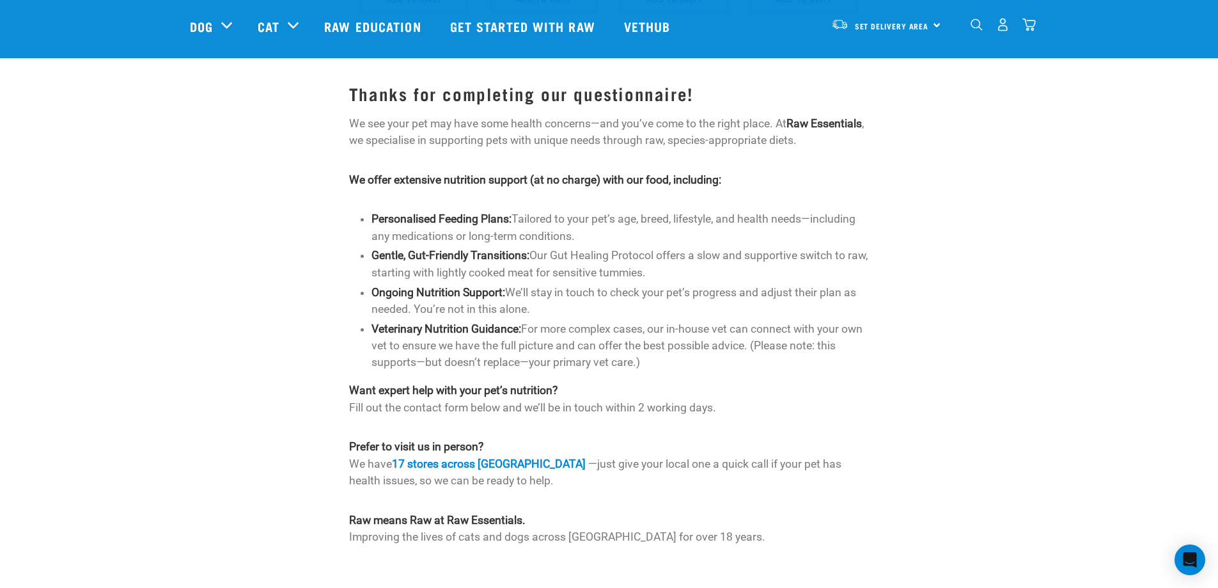
drag, startPoint x: 699, startPoint y: 380, endPoint x: 710, endPoint y: 370, distance: 15.4
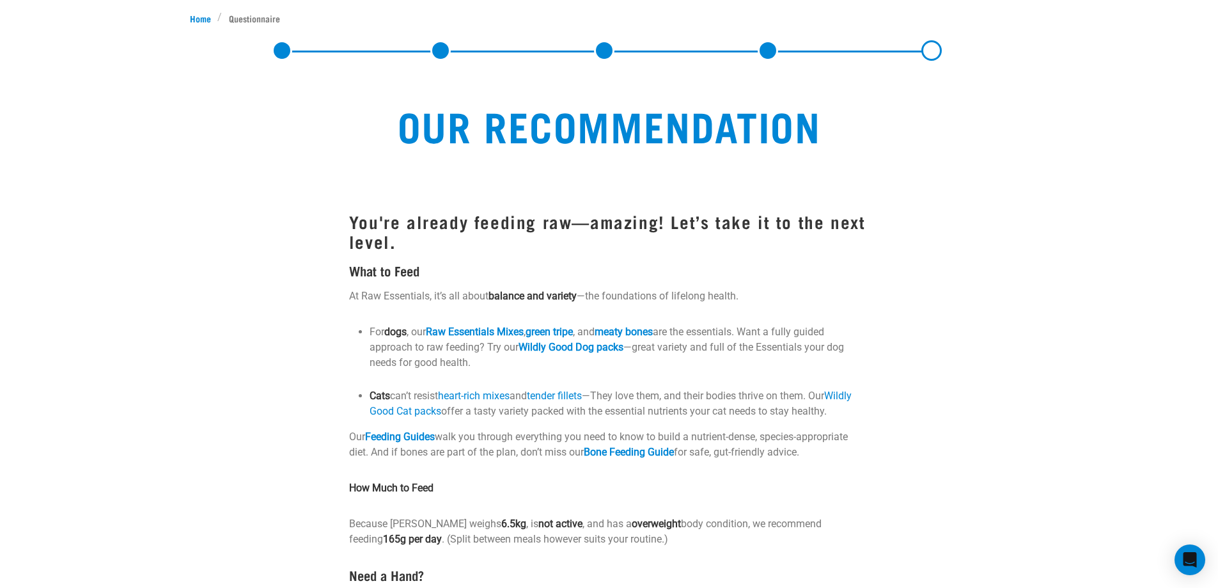
scroll to position [0, 0]
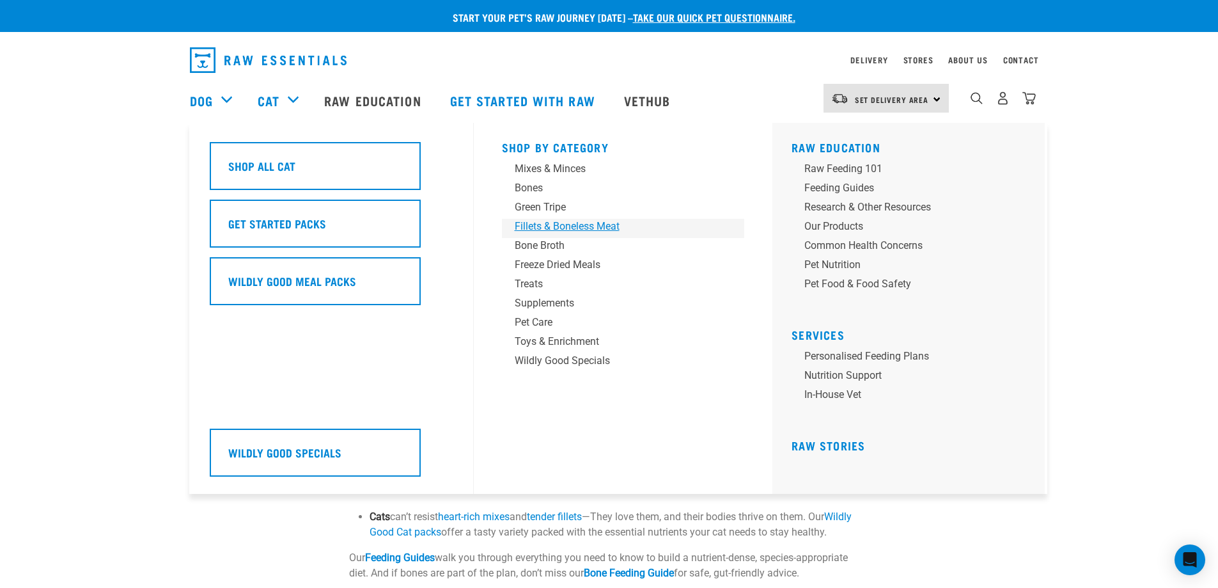
click at [563, 222] on div "Fillets & Boneless Meat" at bounding box center [614, 226] width 199 height 15
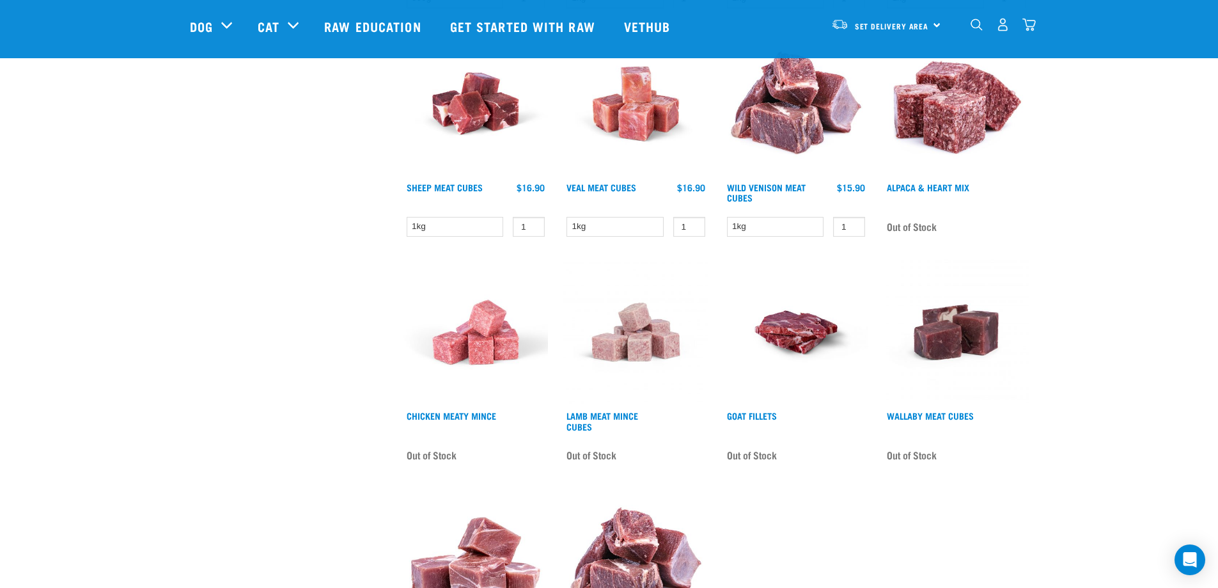
scroll to position [639, 0]
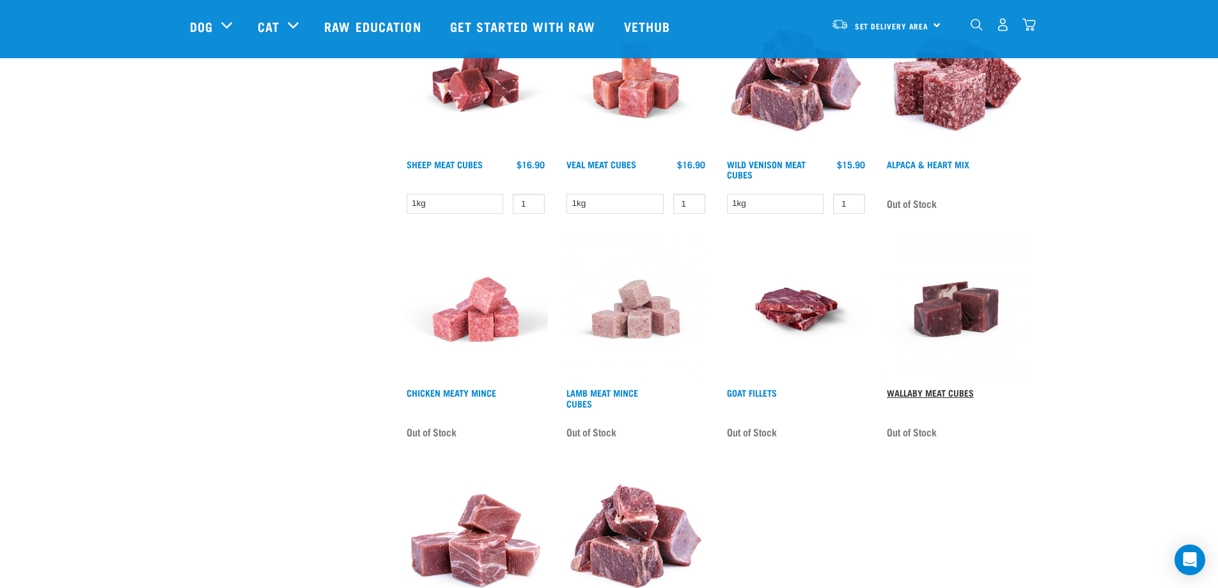
click at [933, 394] on link "Wallaby Meat Cubes" at bounding box center [930, 392] width 87 height 4
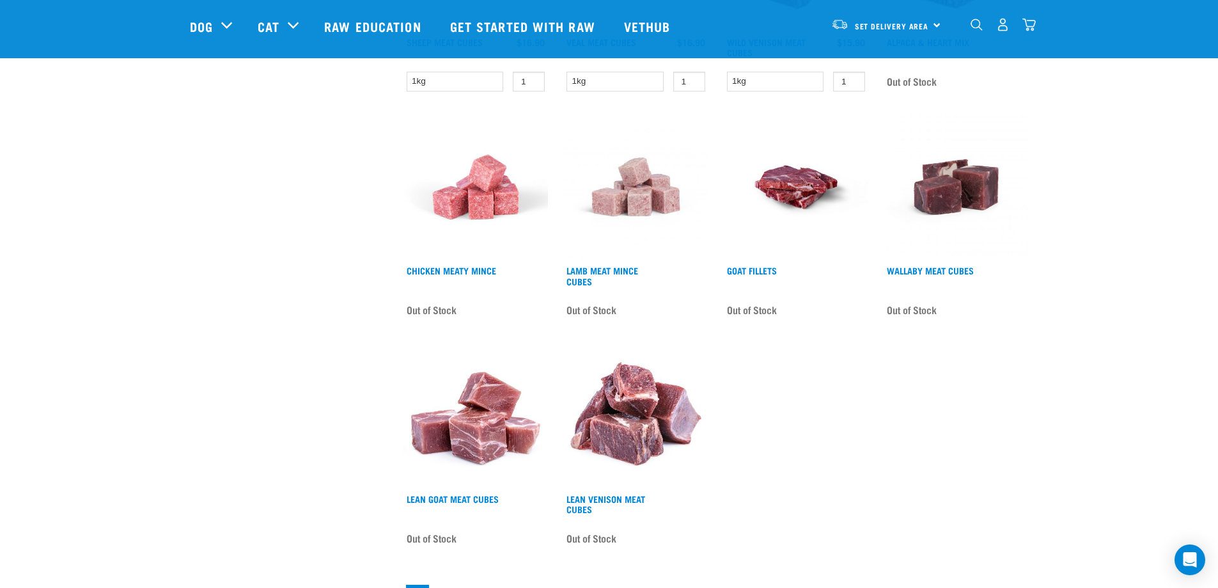
scroll to position [767, 0]
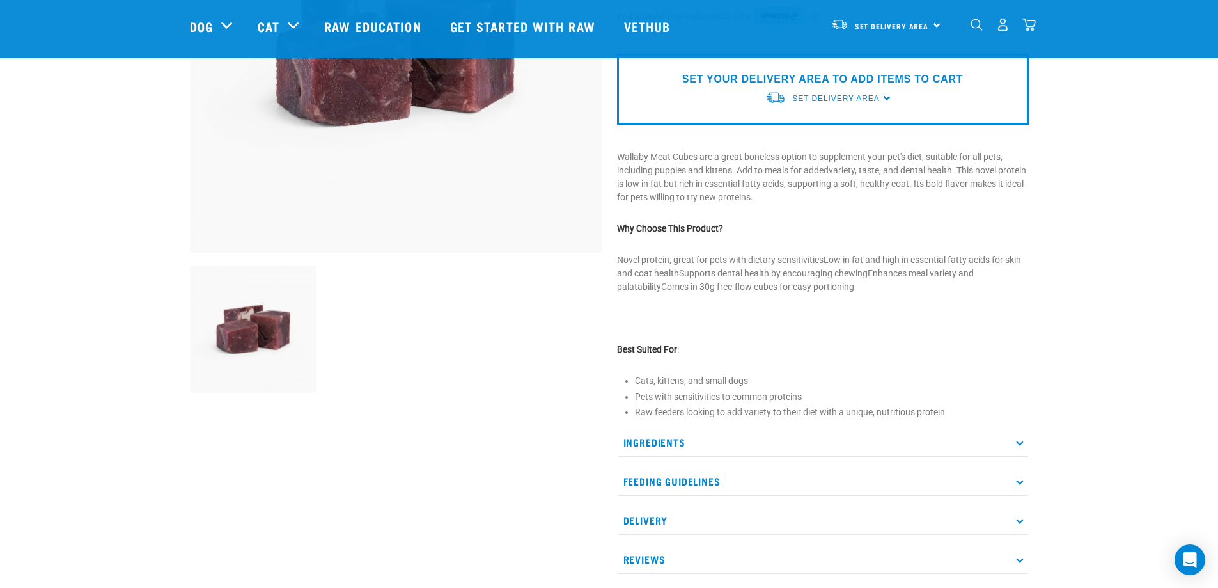
scroll to position [256, 0]
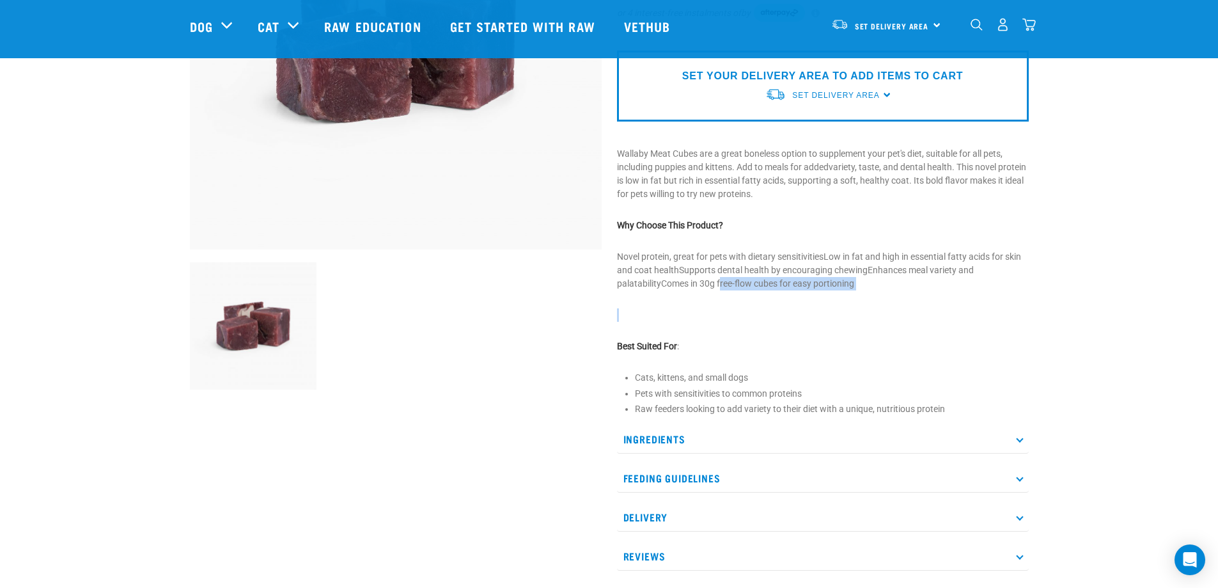
drag, startPoint x: 719, startPoint y: 285, endPoint x: 731, endPoint y: 294, distance: 15.0
click at [731, 294] on div "Wallaby Meat Cubes ☆ ☆ ☆ ☆ ☆ See Reviews" at bounding box center [822, 204] width 427 height 768
click at [730, 285] on p "Novel protein, great for pets with dietary sensitivitiesLow in fat and high in …" at bounding box center [823, 270] width 412 height 40
drag, startPoint x: 717, startPoint y: 284, endPoint x: 722, endPoint y: 317, distance: 33.6
click at [722, 317] on div "Wallaby Meat Cubes ☆ ☆ ☆ ☆ ☆ See Reviews" at bounding box center [822, 204] width 427 height 768
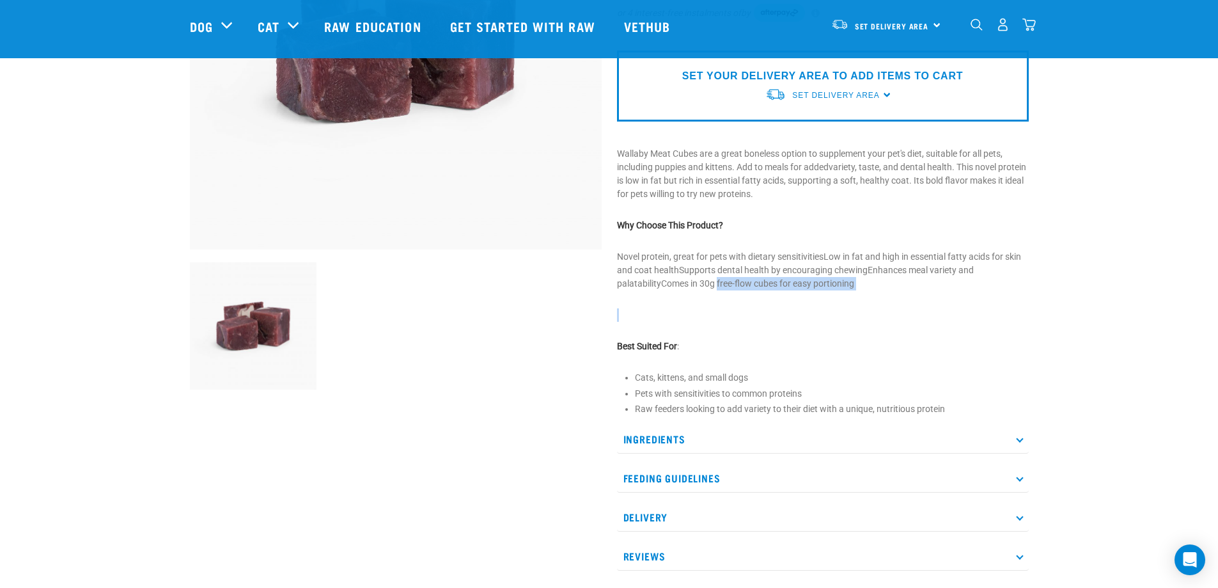
click at [730, 284] on p "Novel protein, great for pets with dietary sensitivitiesLow in fat and high in …" at bounding box center [823, 270] width 412 height 40
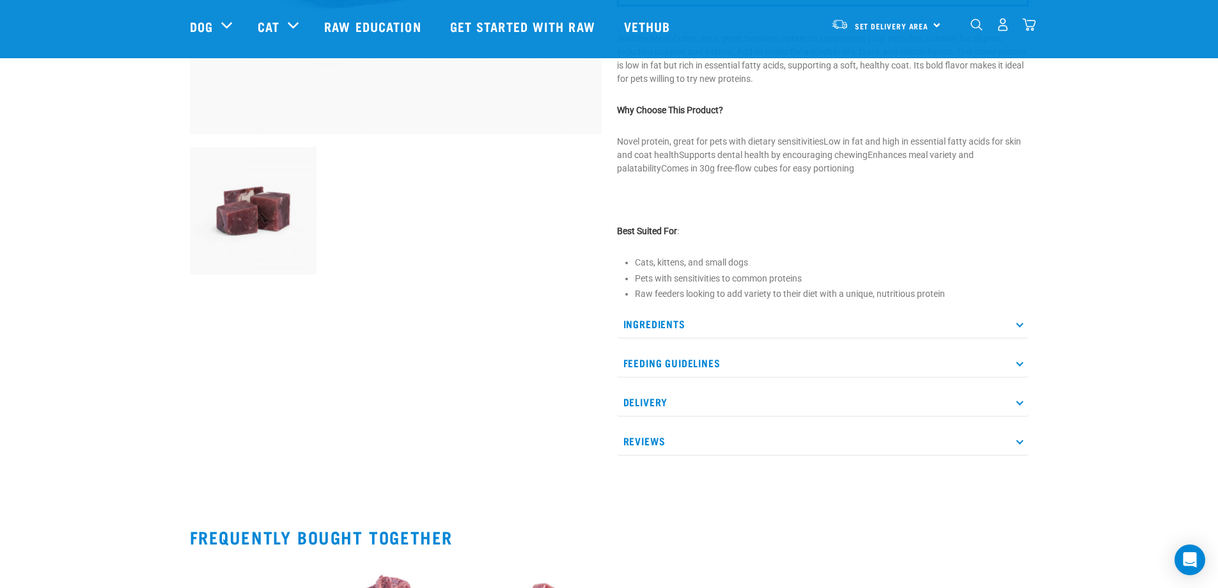
scroll to position [384, 0]
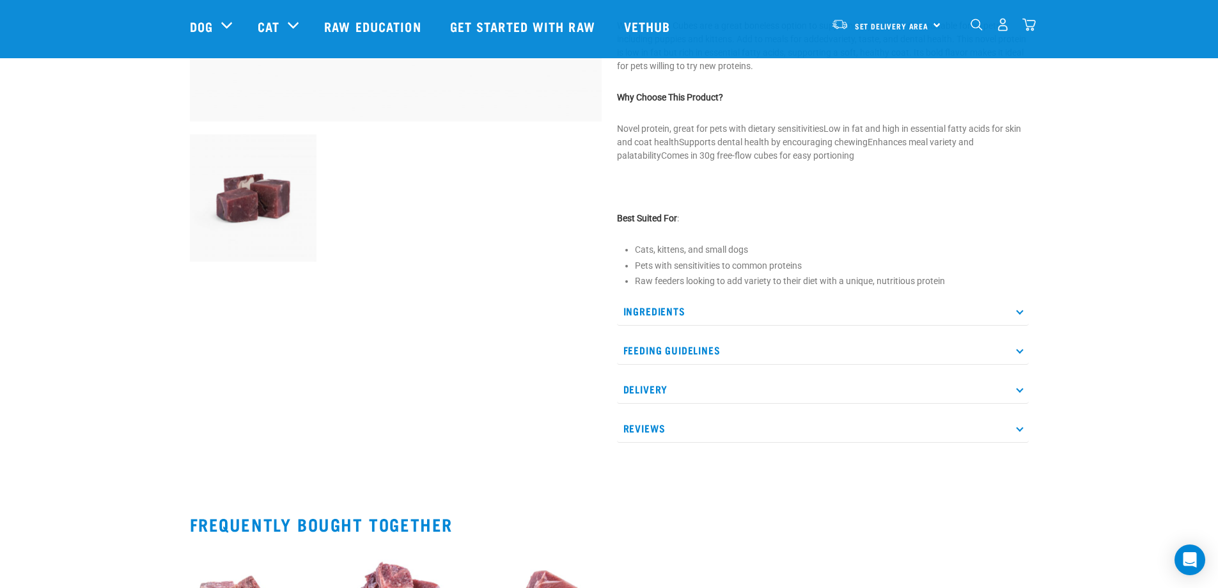
click at [687, 359] on p "Feeding Guidelines" at bounding box center [823, 350] width 412 height 29
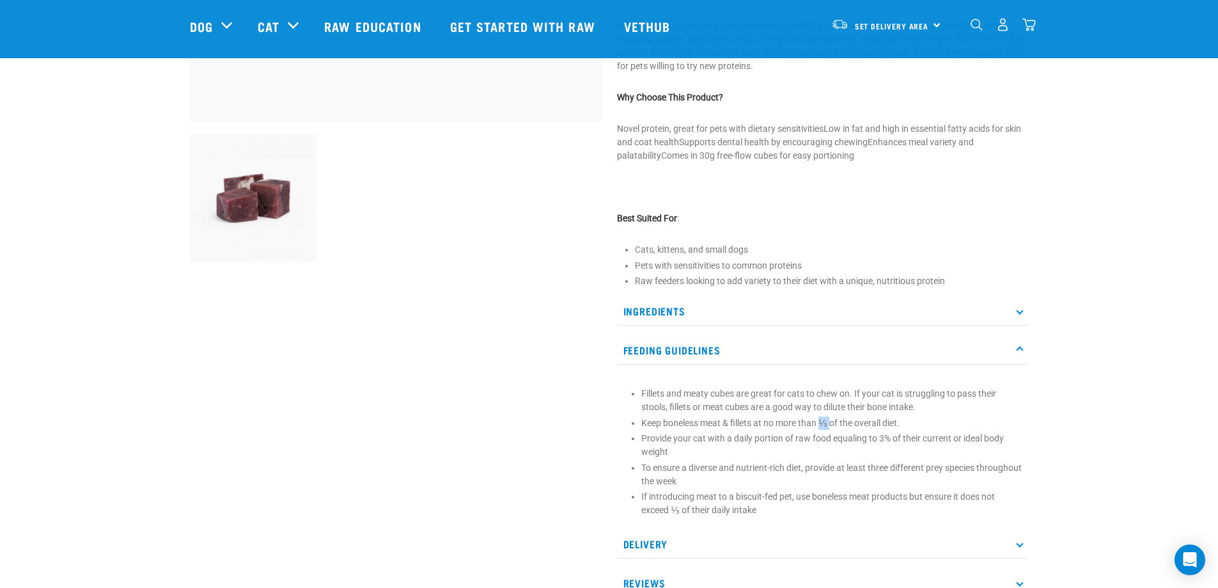
drag, startPoint x: 823, startPoint y: 423, endPoint x: 830, endPoint y: 425, distance: 7.5
click at [830, 425] on p "Keep boneless meat & fillets at no more than ⅓ of the overall diet." at bounding box center [831, 422] width 381 height 13
drag, startPoint x: 524, startPoint y: 344, endPoint x: 506, endPoint y: 340, distance: 18.3
click at [522, 343] on div at bounding box center [395, 153] width 427 height 923
